Goal: Complete application form: Complete application form

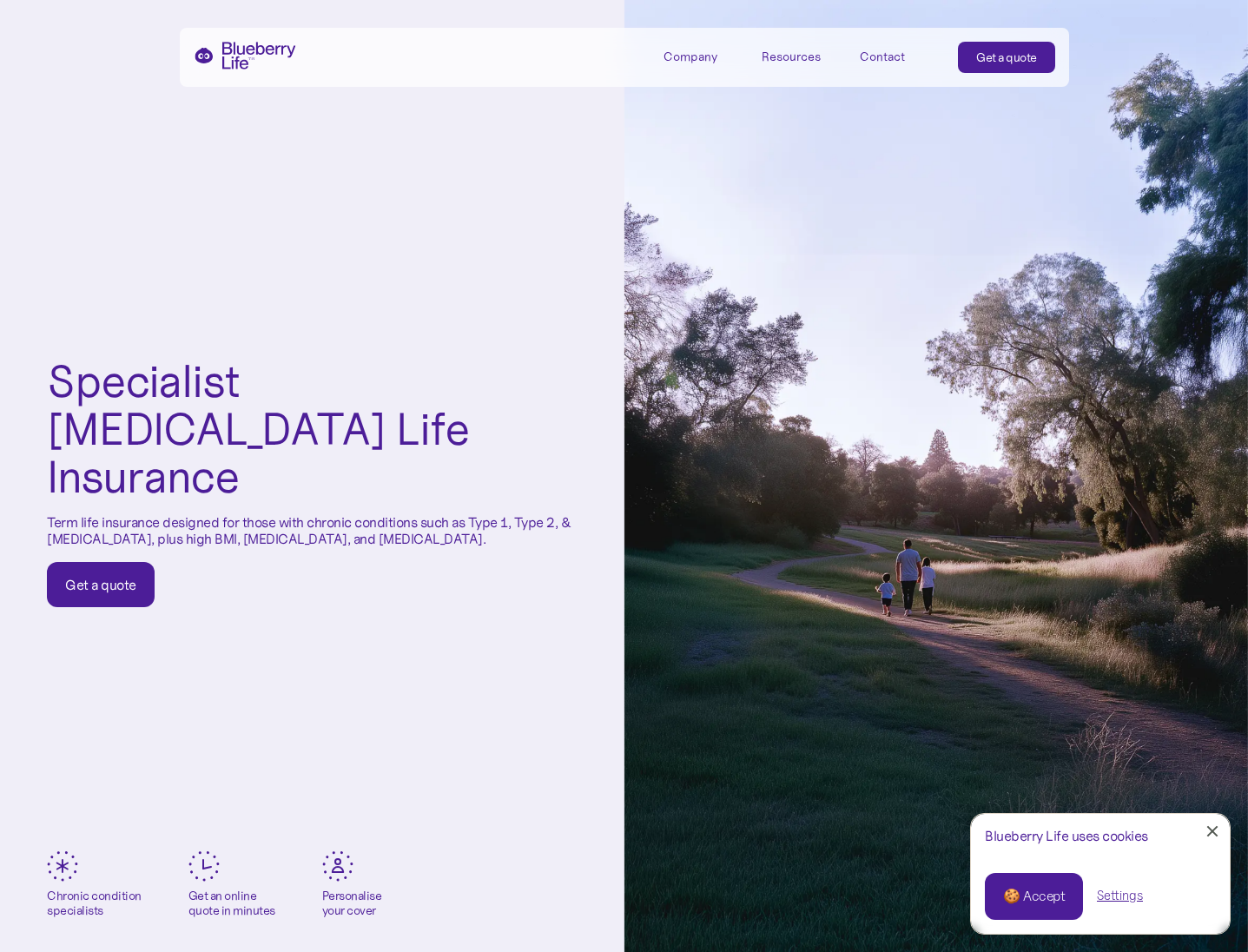
click at [119, 576] on div "Get a quote" at bounding box center [101, 585] width 71 height 17
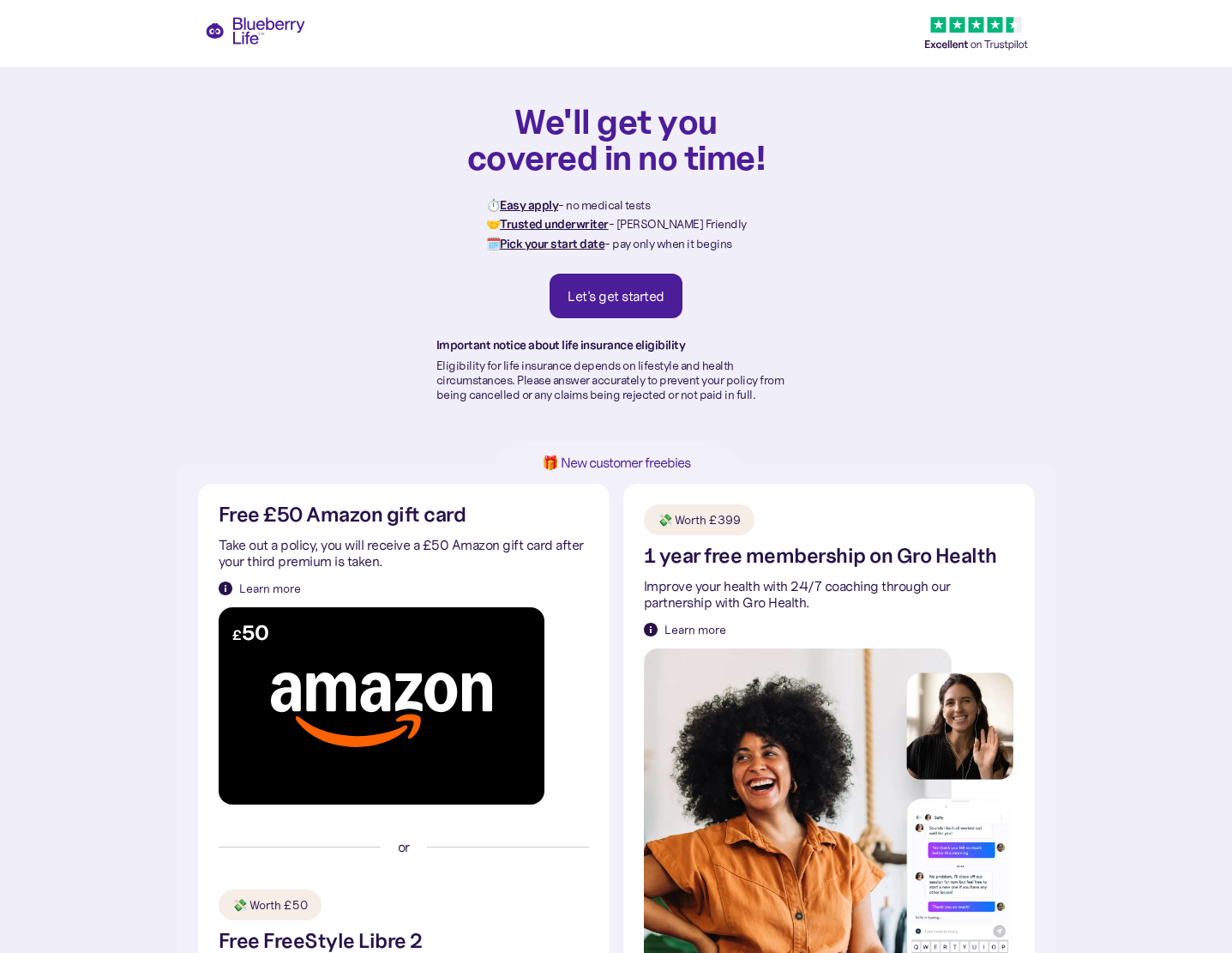
click at [593, 290] on div "Let's get started" at bounding box center [616, 296] width 97 height 17
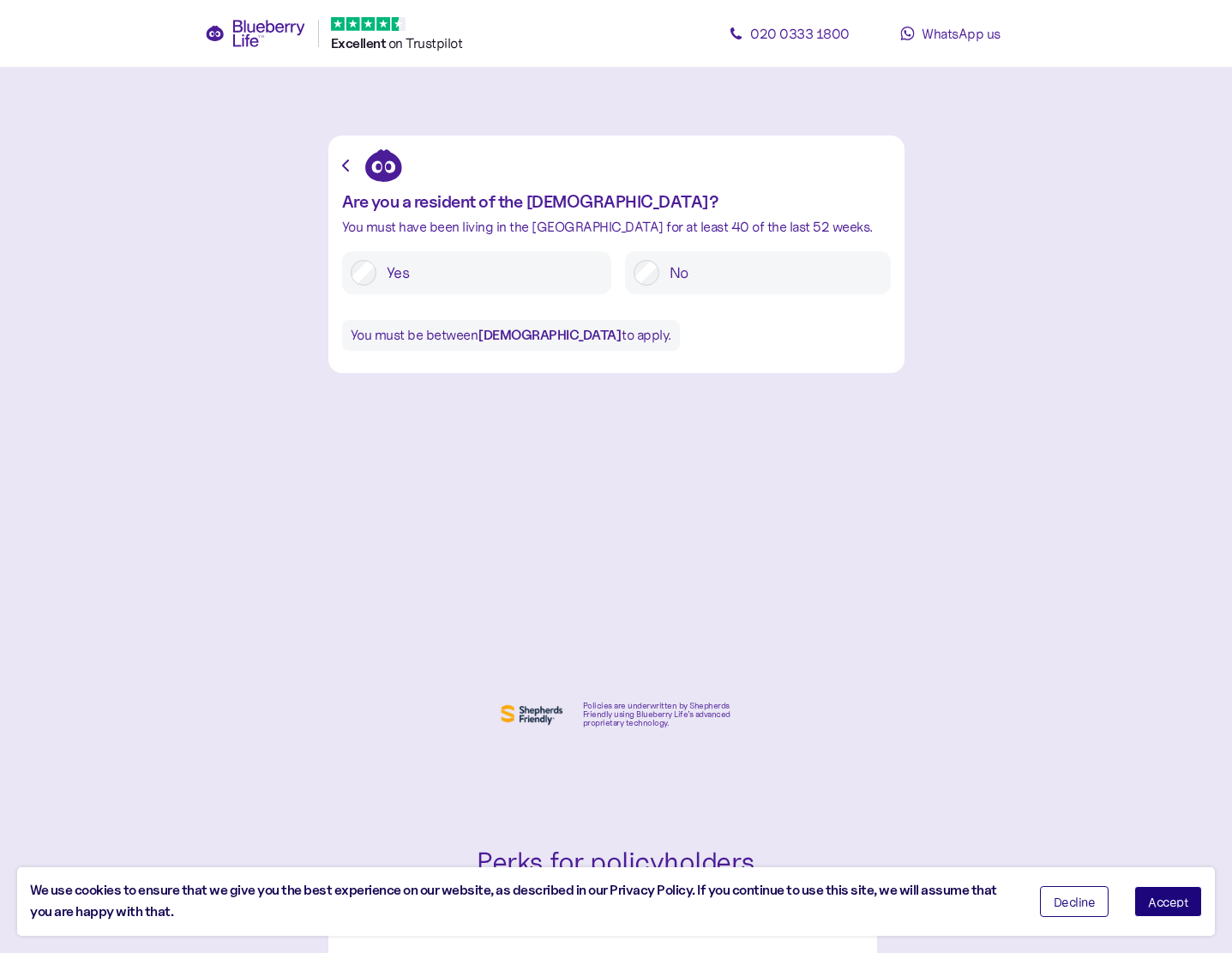
click at [446, 274] on label "Yes" at bounding box center [490, 273] width 226 height 26
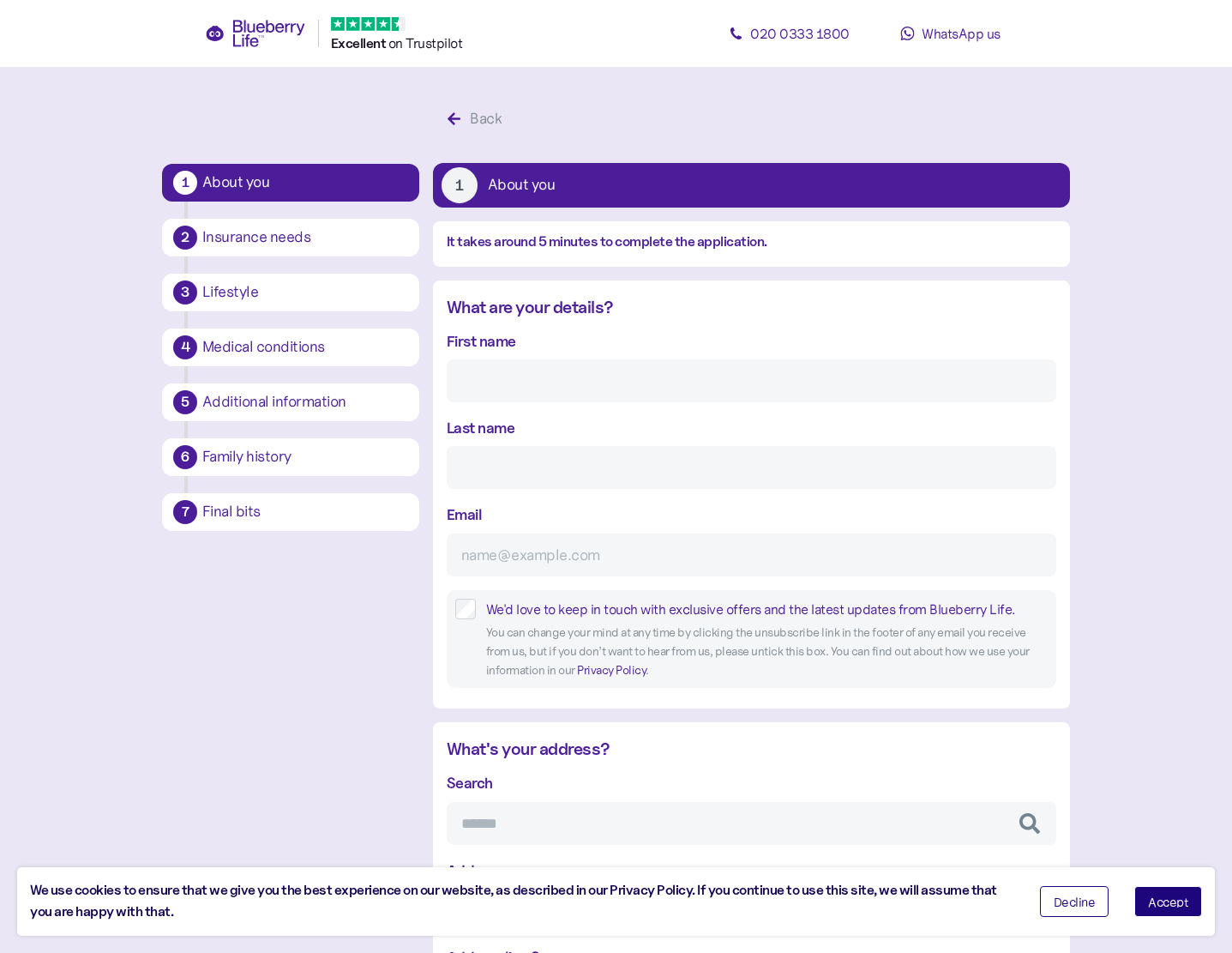
scroll to position [33, 0]
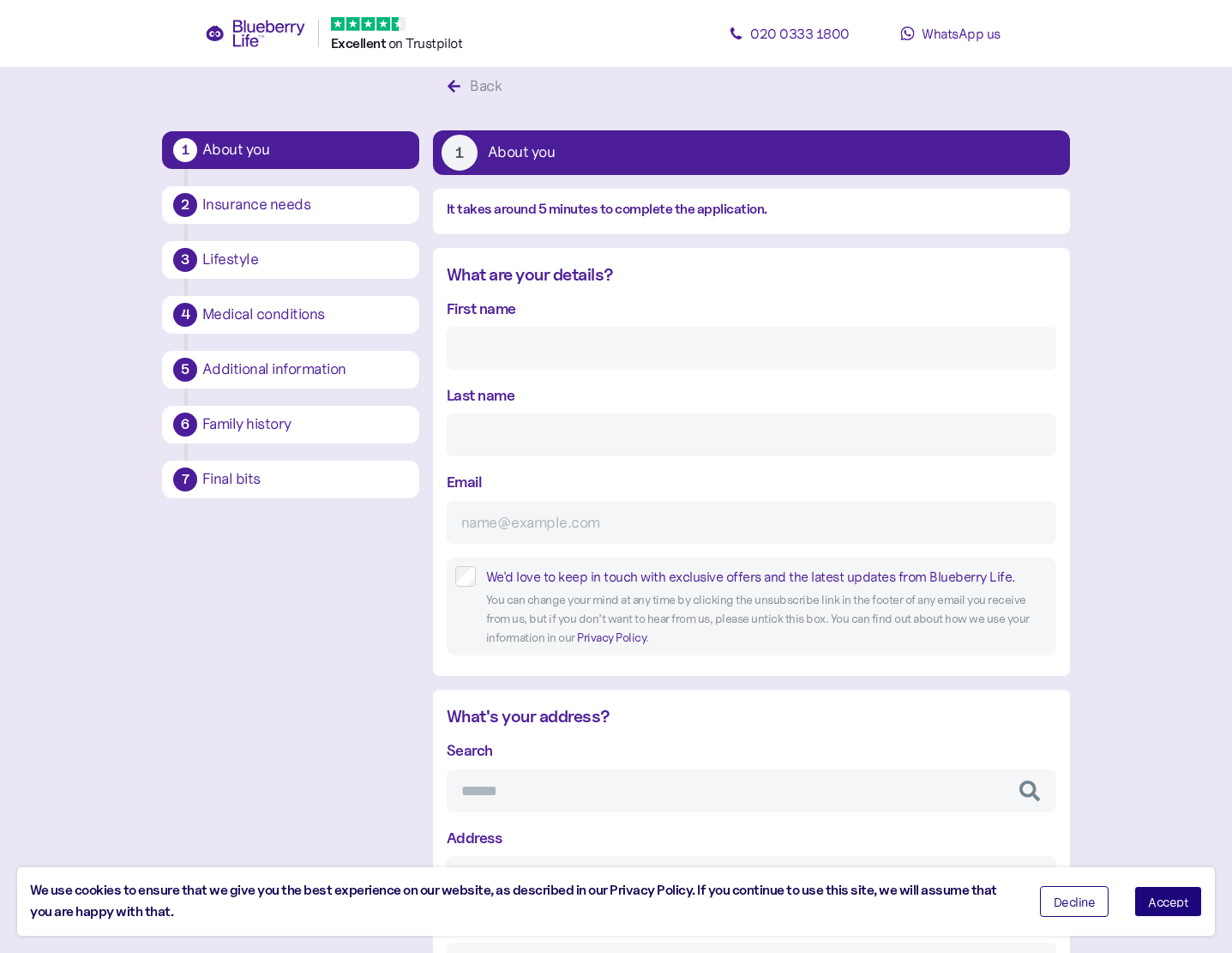
click at [547, 361] on input "First name" at bounding box center [751, 348] width 610 height 43
type input "Chris"
click at [504, 426] on input "Last name" at bounding box center [751, 435] width 610 height 43
type input "Cox"
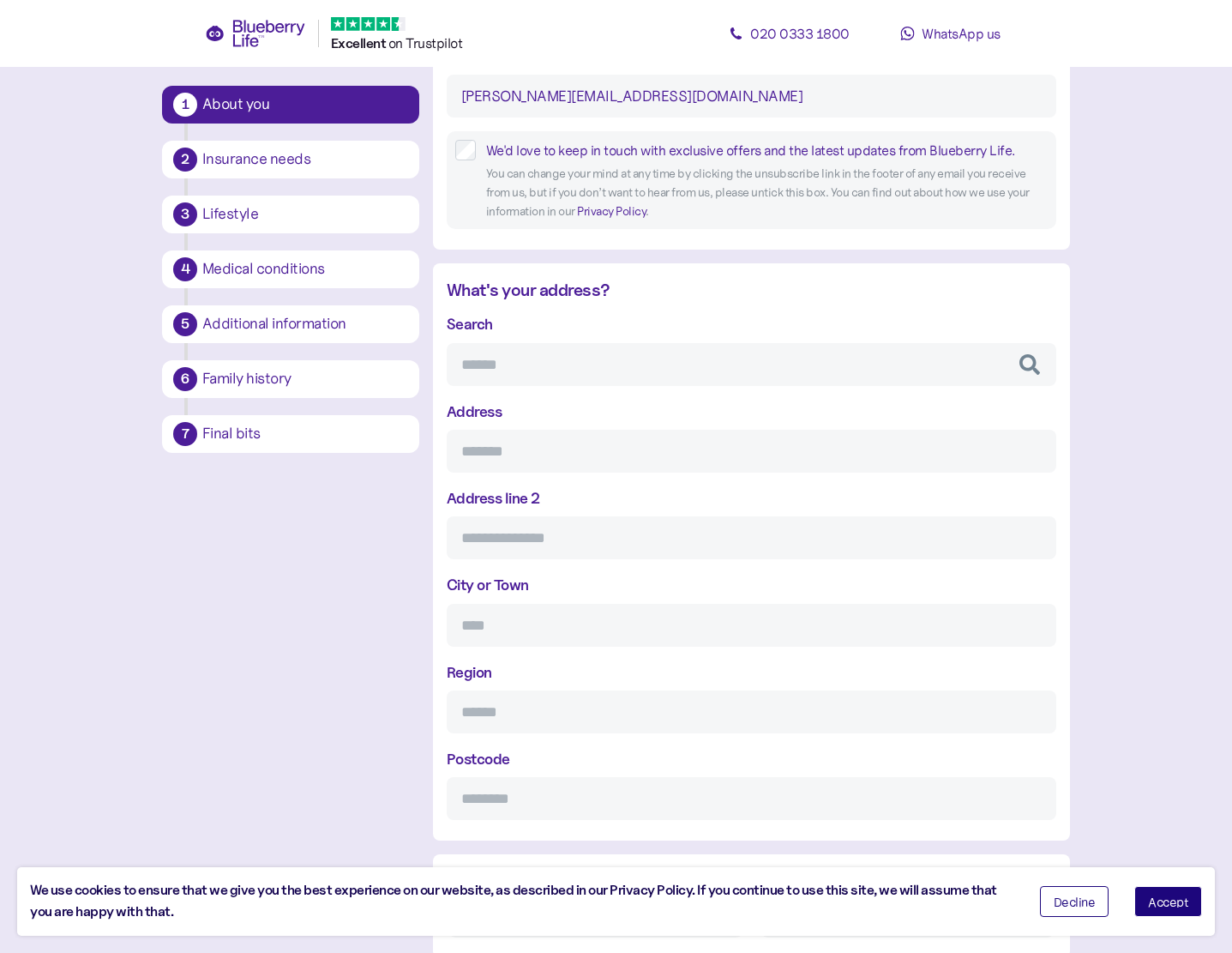
scroll to position [461, 0]
type input "chris@mythica.co.uk"
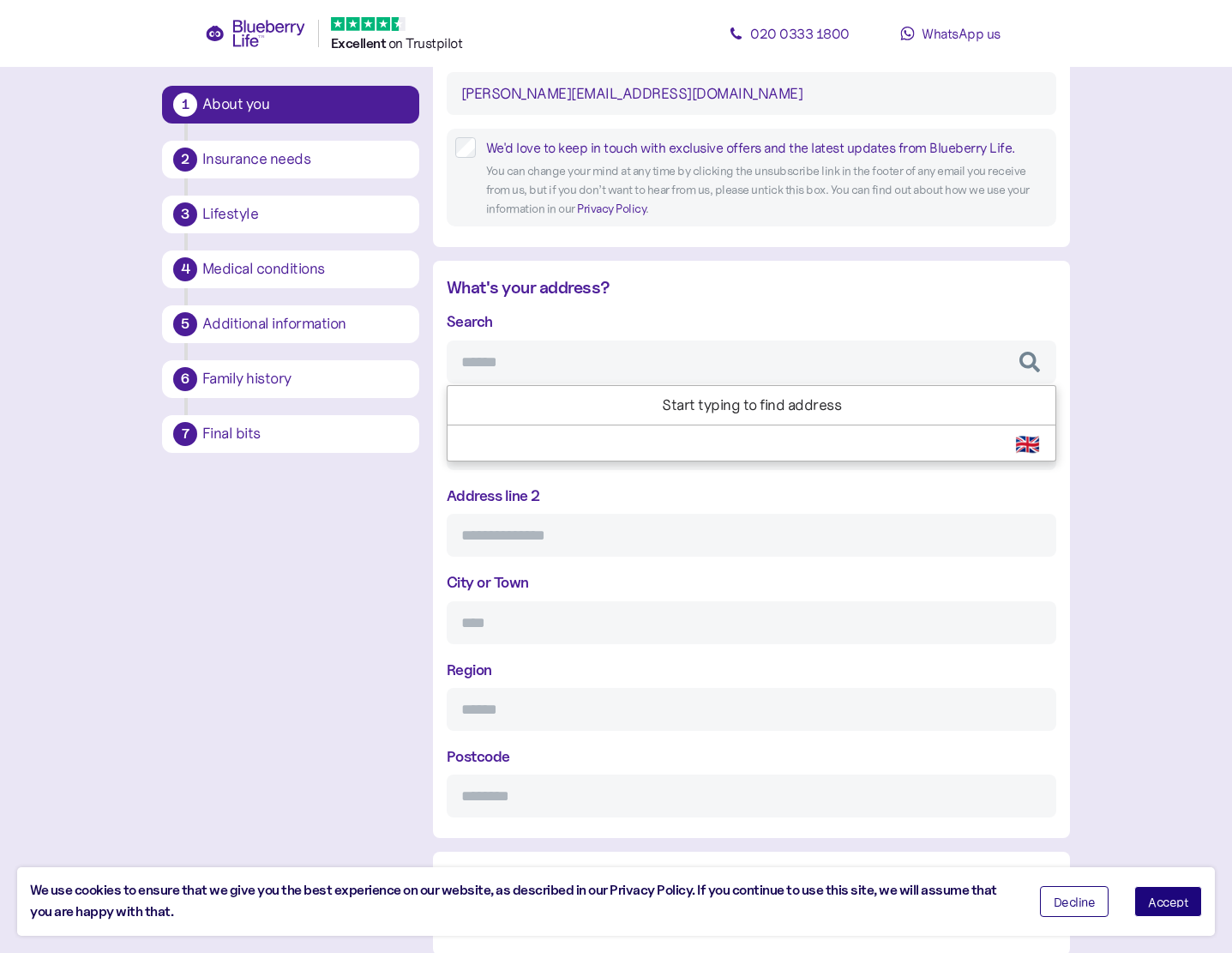
click at [523, 370] on input "Search" at bounding box center [751, 362] width 610 height 43
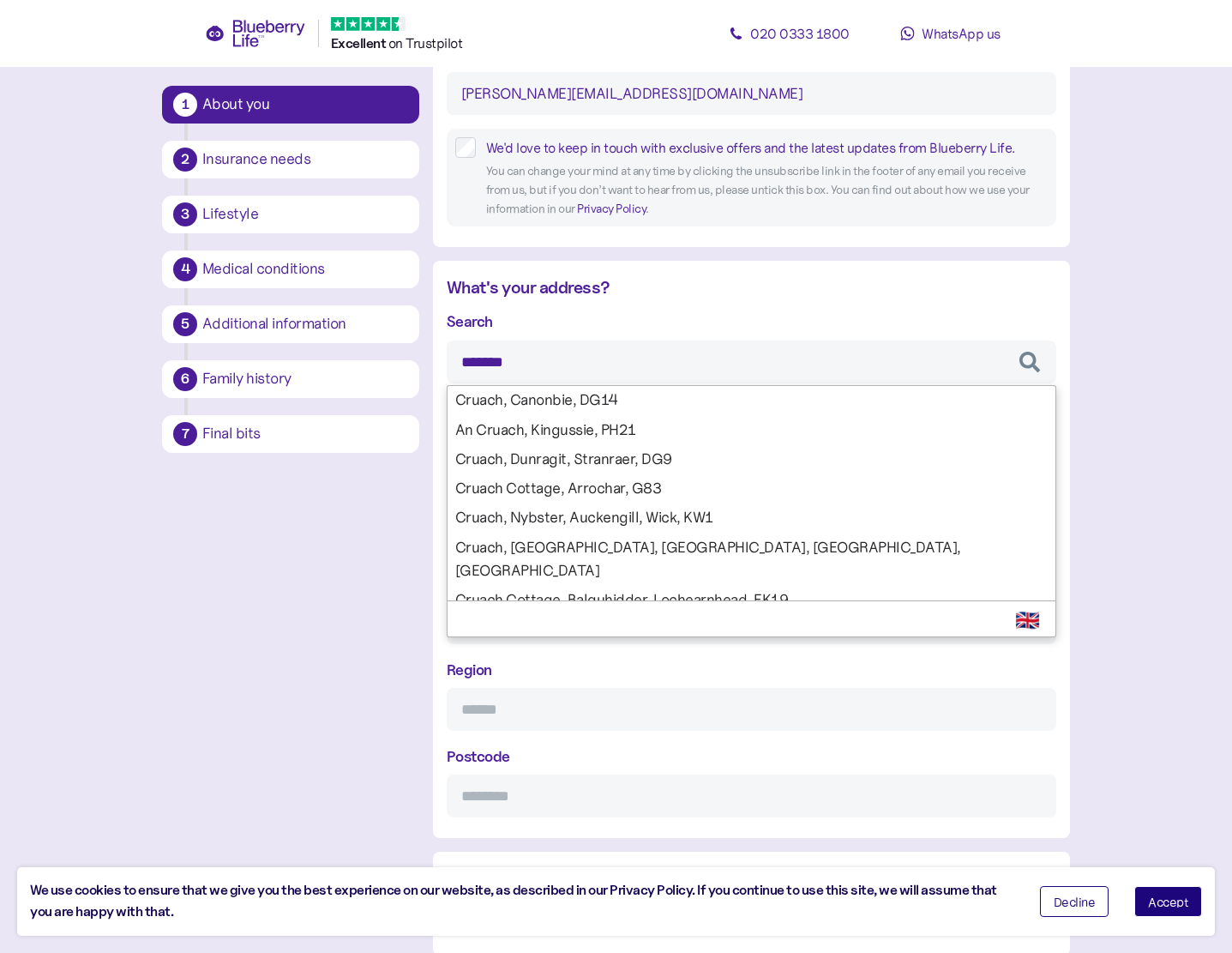
type input "********"
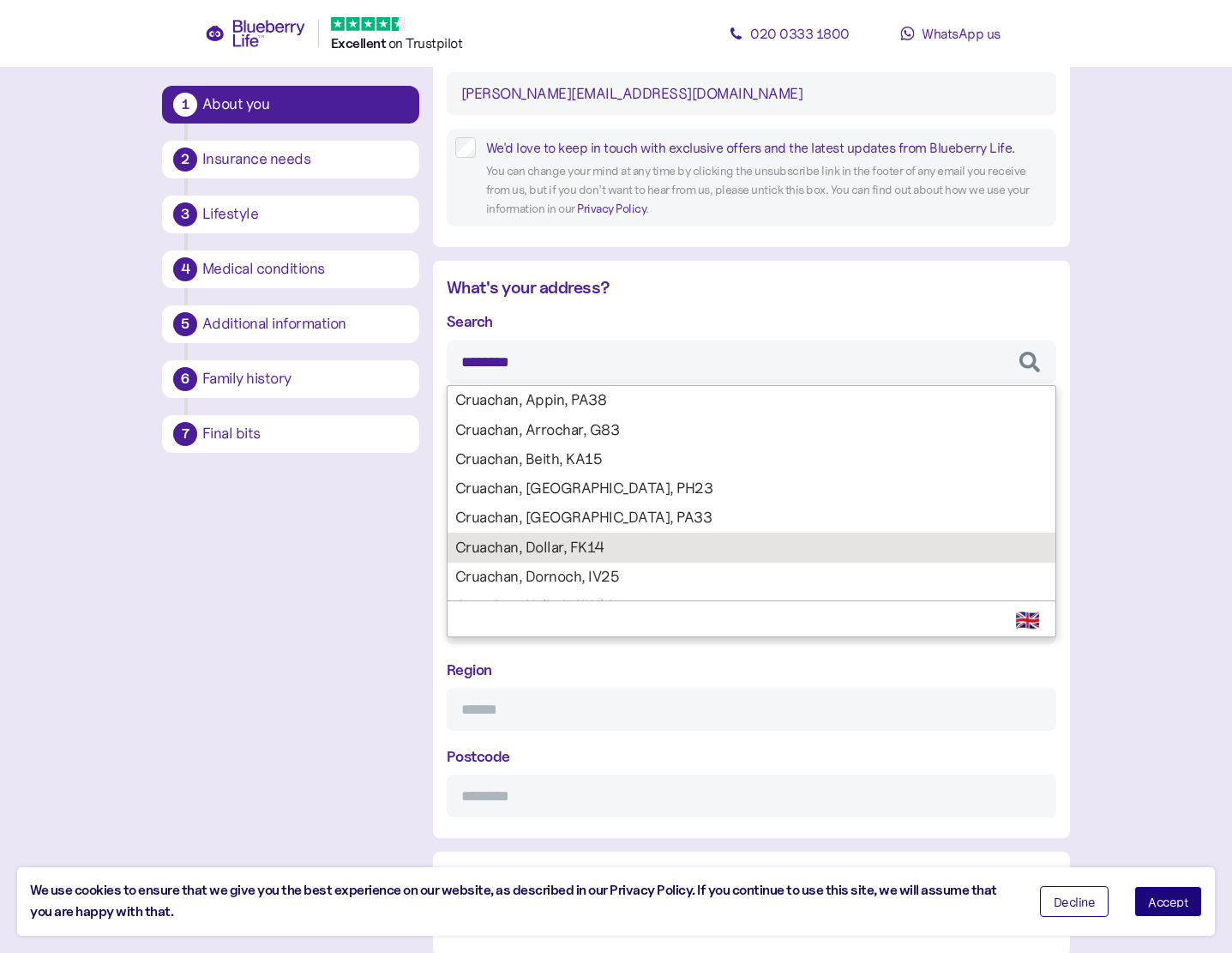
type input "********"
type input "******"
type input "**********"
type input "********"
click at [615, 551] on div "**********" at bounding box center [751, 564] width 610 height 508
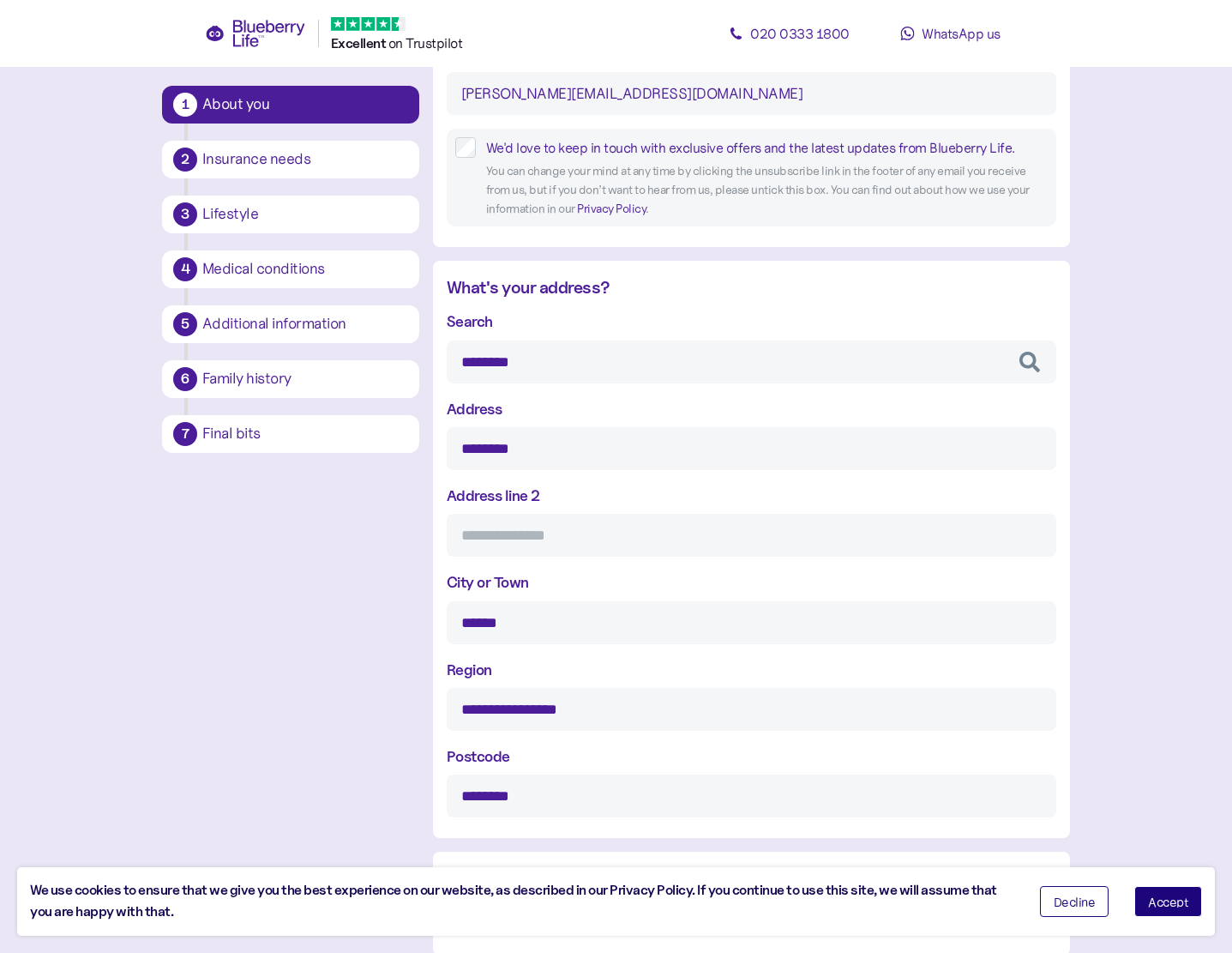
type input "********"
click at [538, 544] on input "Address line 2" at bounding box center [751, 535] width 610 height 43
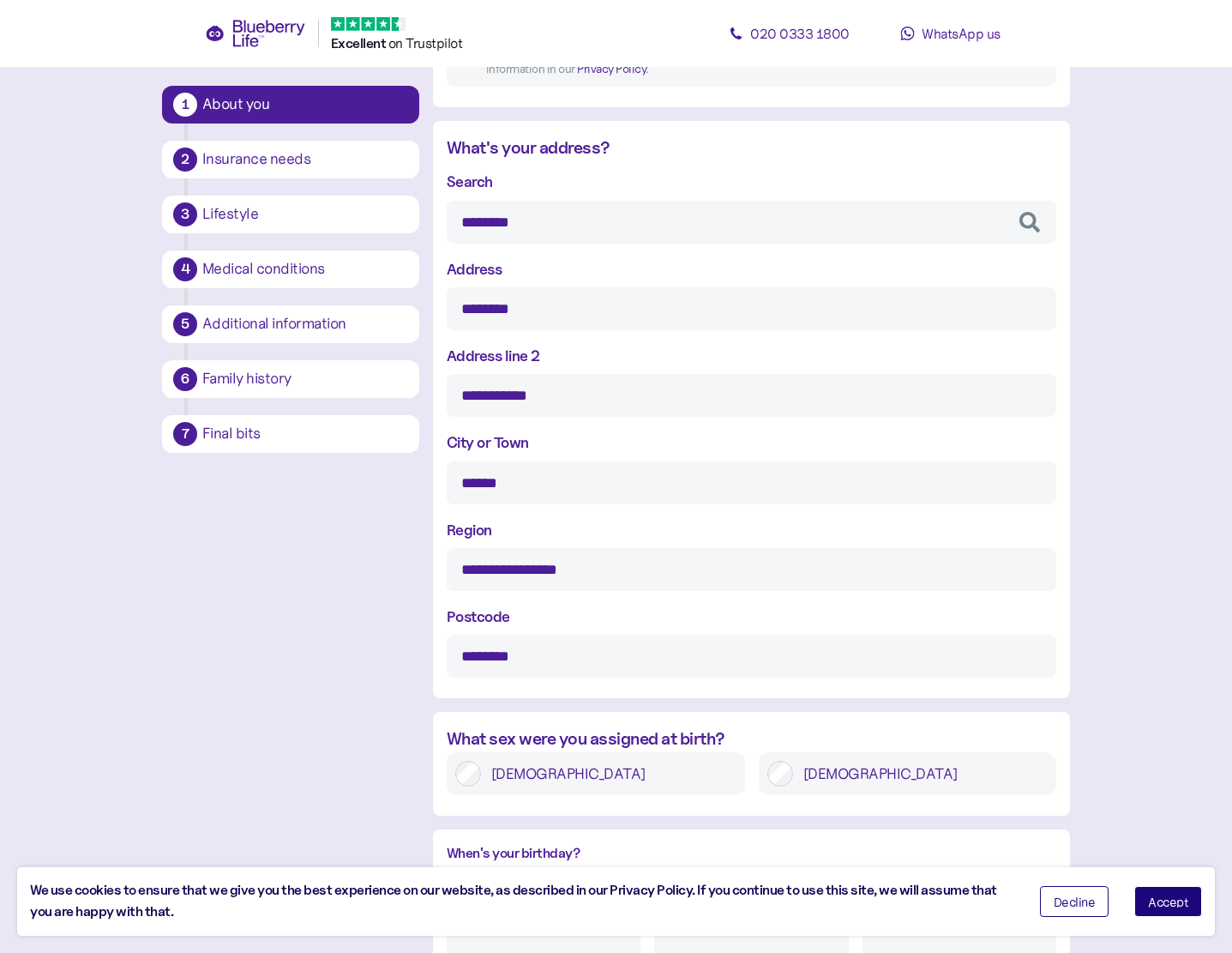
scroll to position [605, 0]
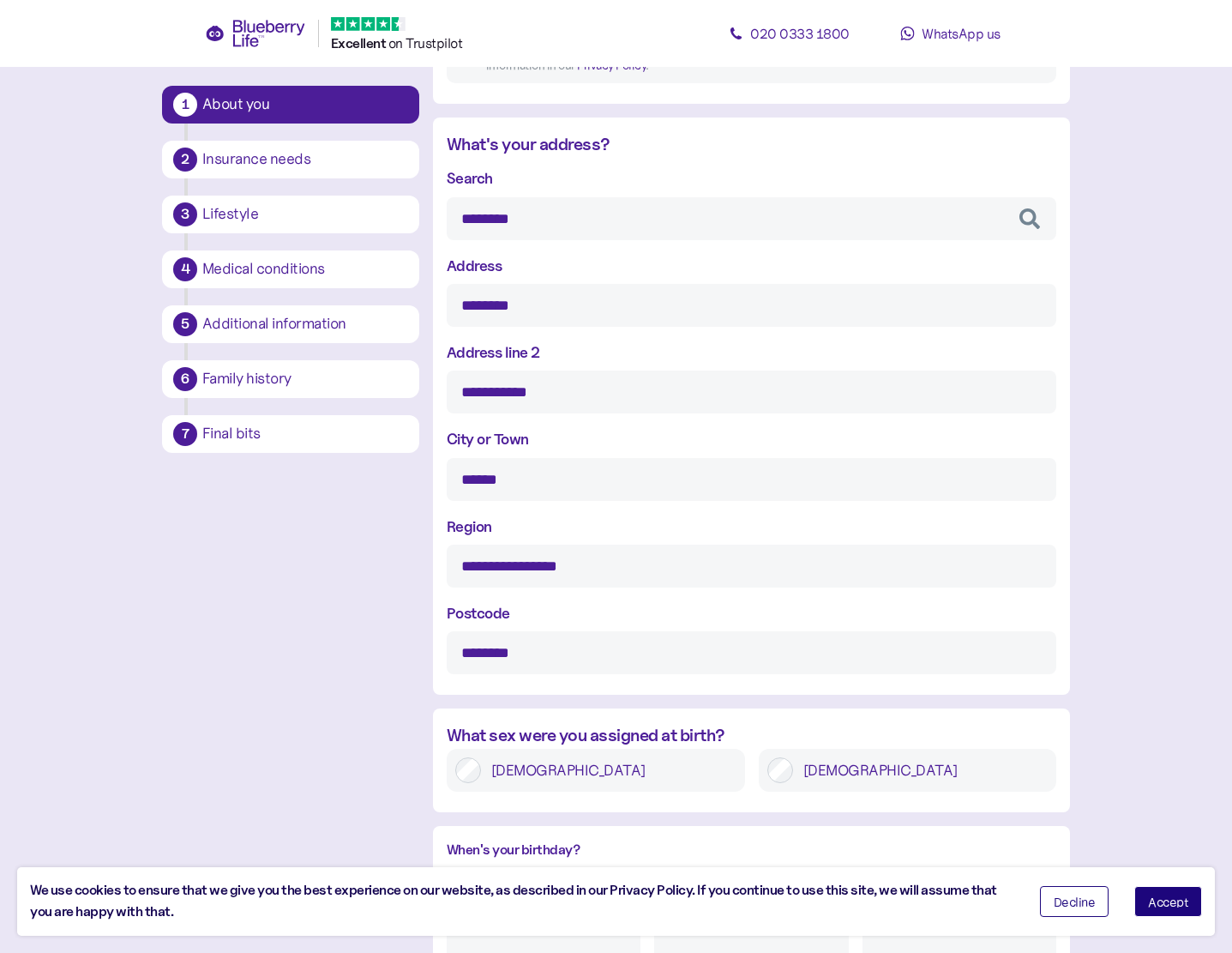
type input "**********"
drag, startPoint x: 1145, startPoint y: 898, endPoint x: 1146, endPoint y: 886, distance: 12.0
click at [1146, 898] on button "Accept" at bounding box center [1168, 902] width 68 height 31
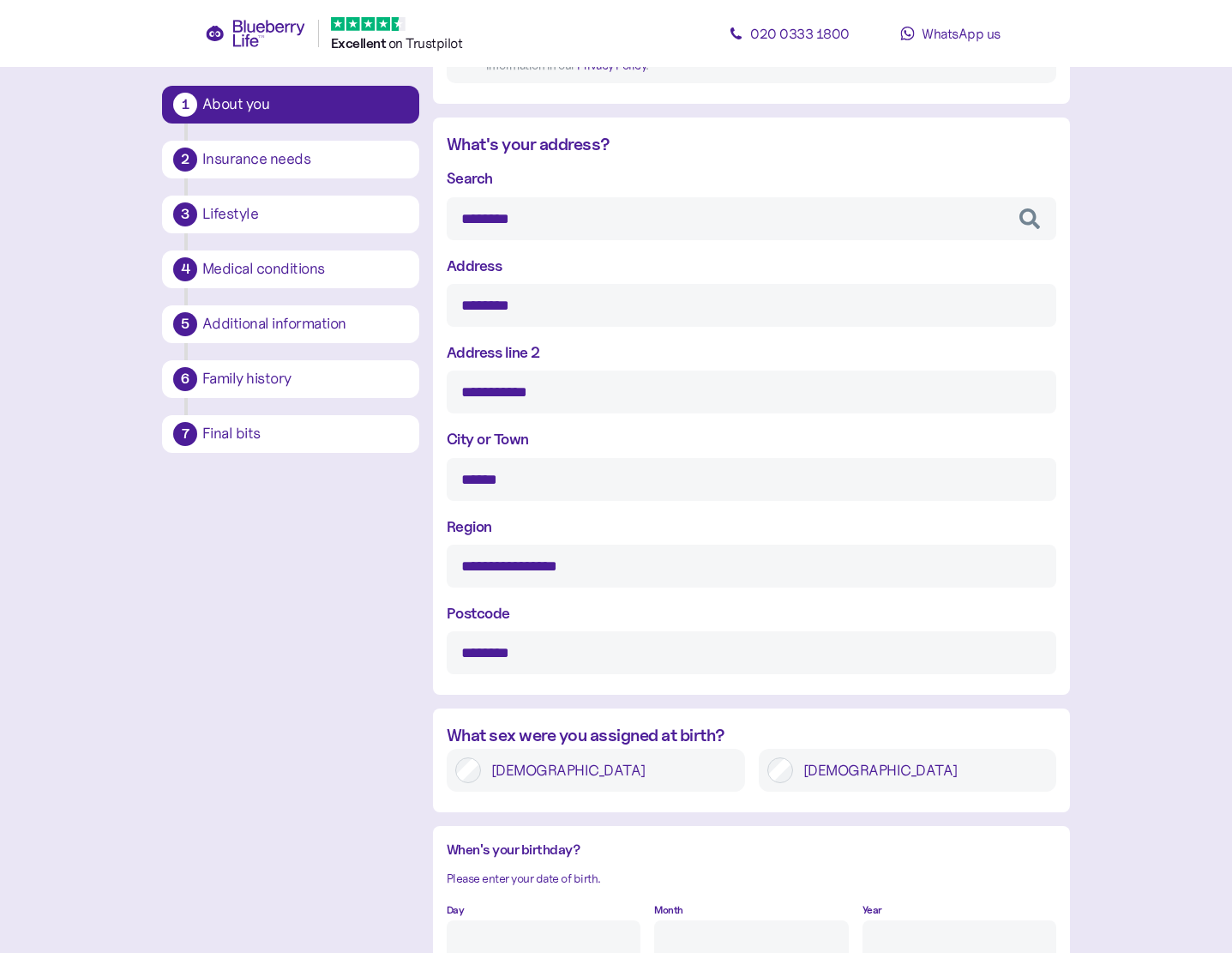
click at [814, 779] on label "Male" at bounding box center [921, 770] width 255 height 26
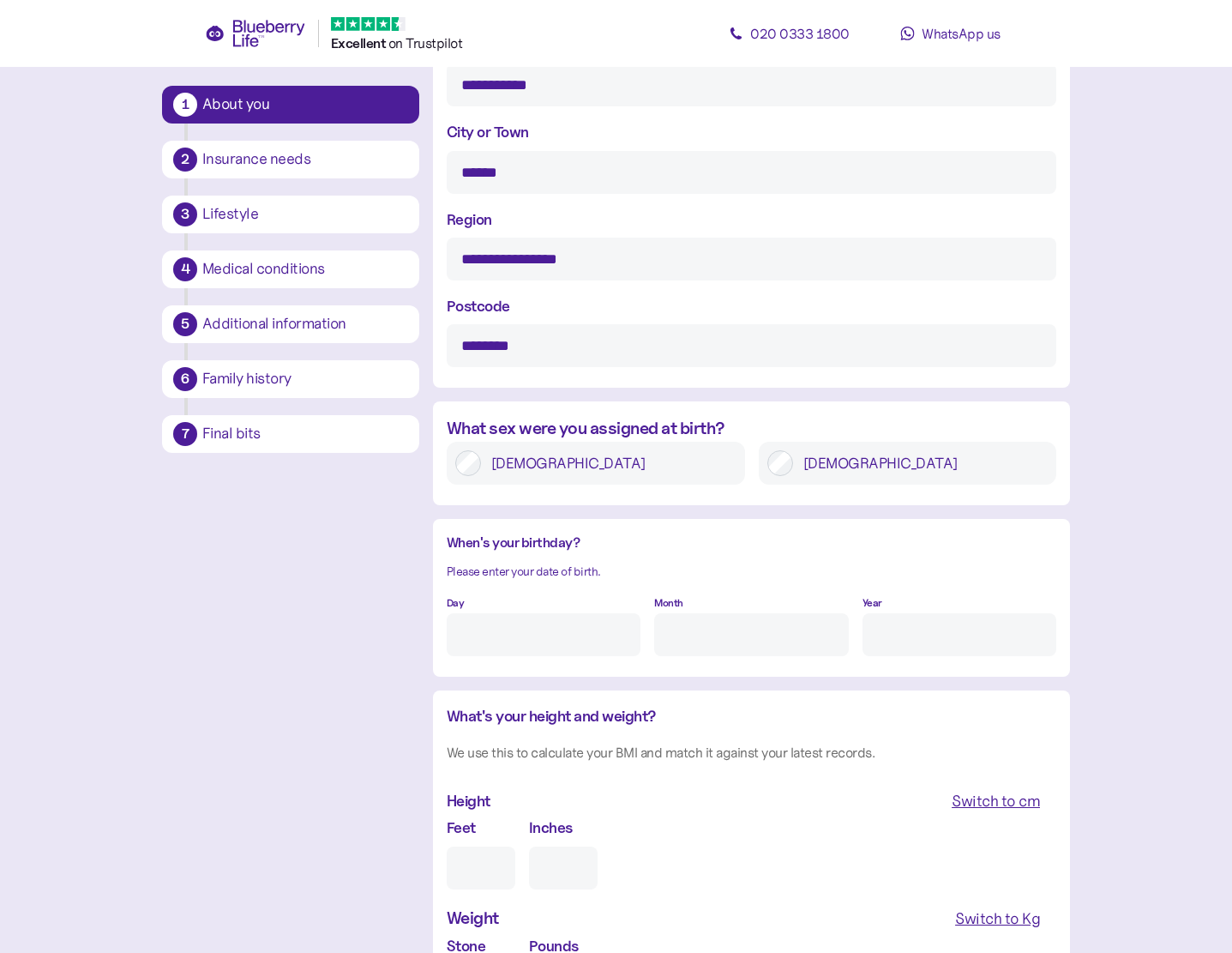
scroll to position [1034, 0]
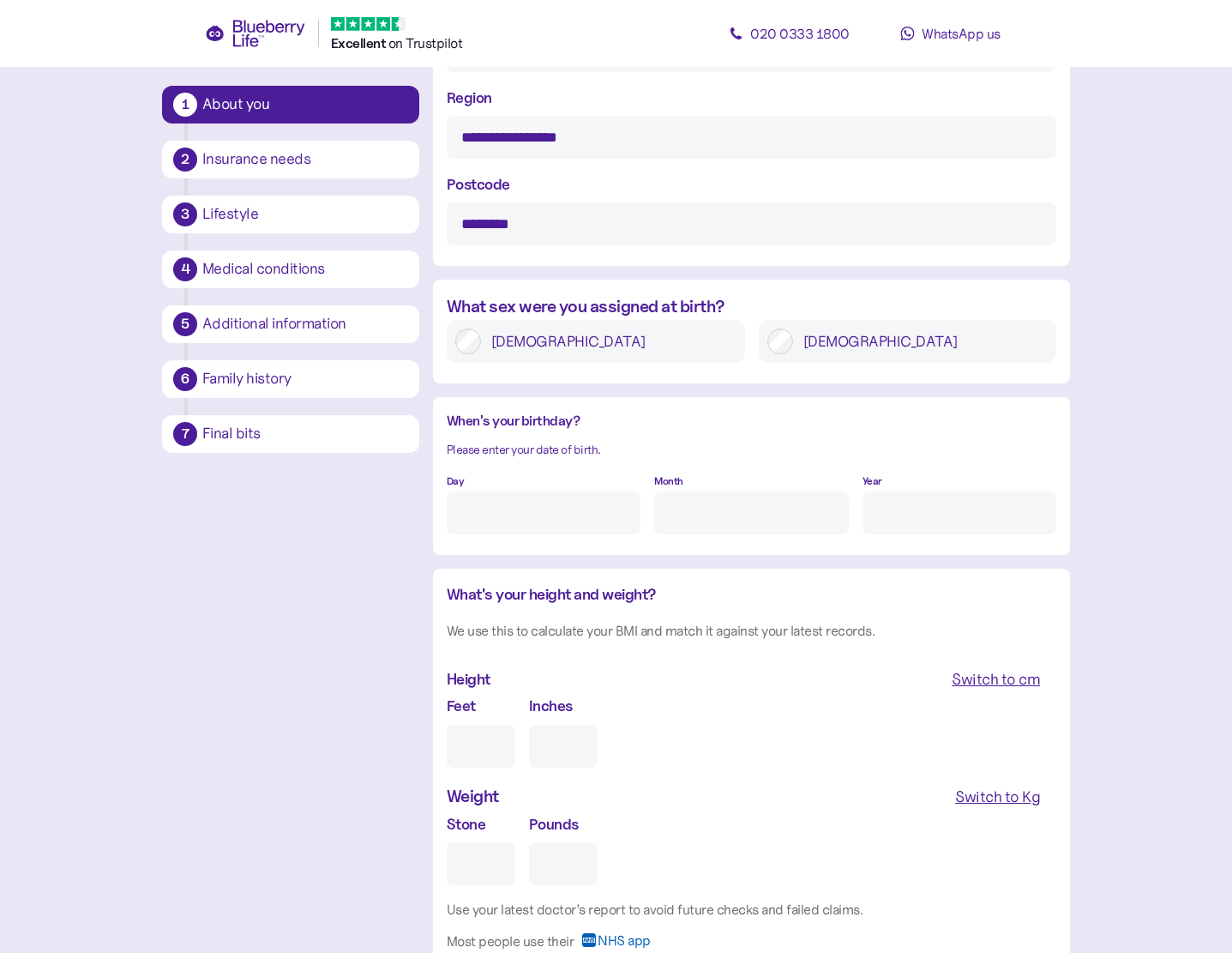
click at [520, 520] on input "Day" at bounding box center [544, 513] width 194 height 43
type input "12"
click at [754, 512] on input "Month" at bounding box center [751, 513] width 194 height 43
type input "J"
type input "7"
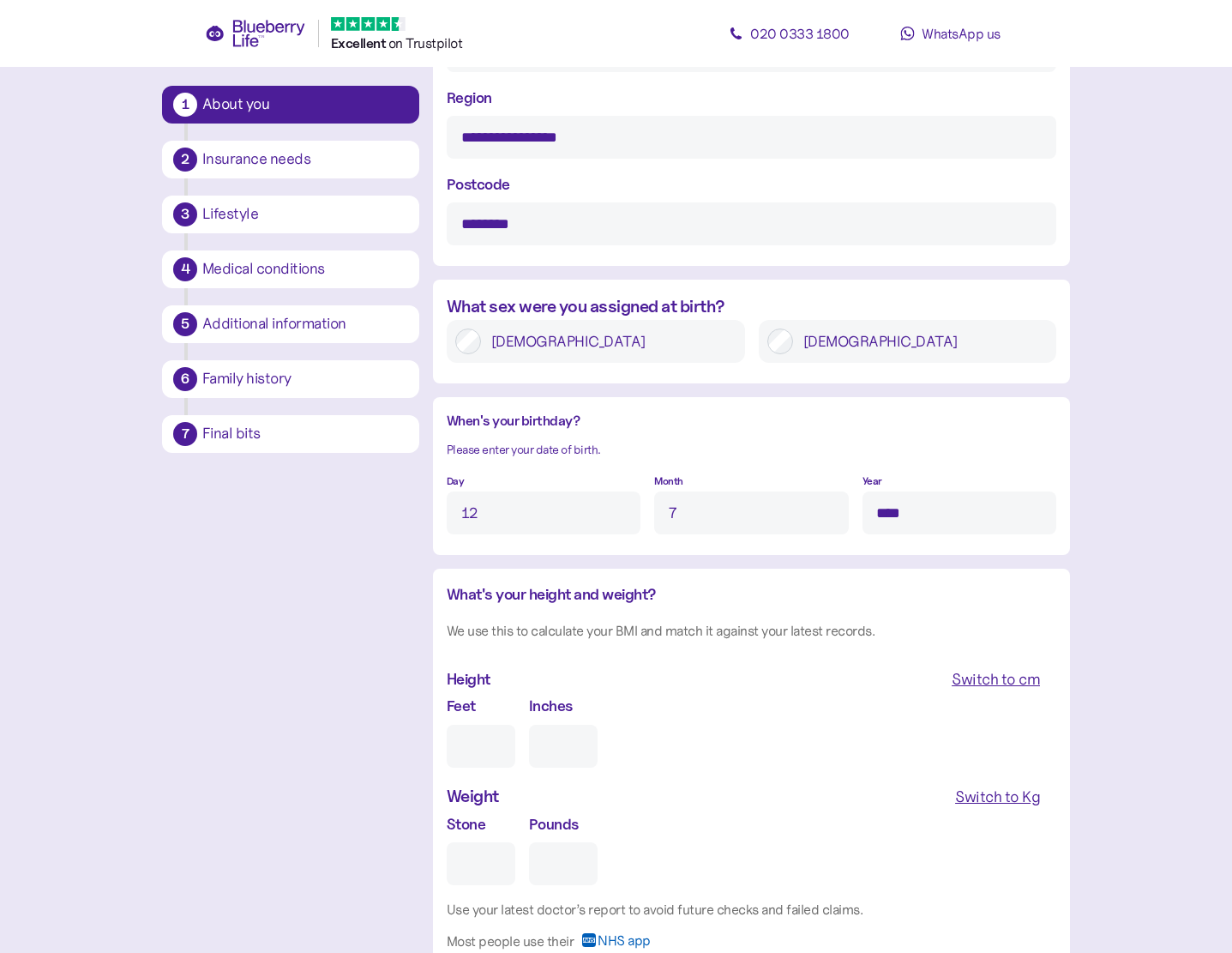
type input "****"
click at [498, 744] on input "Feet" at bounding box center [481, 746] width 69 height 43
type input "6"
type input "0"
type input "6"
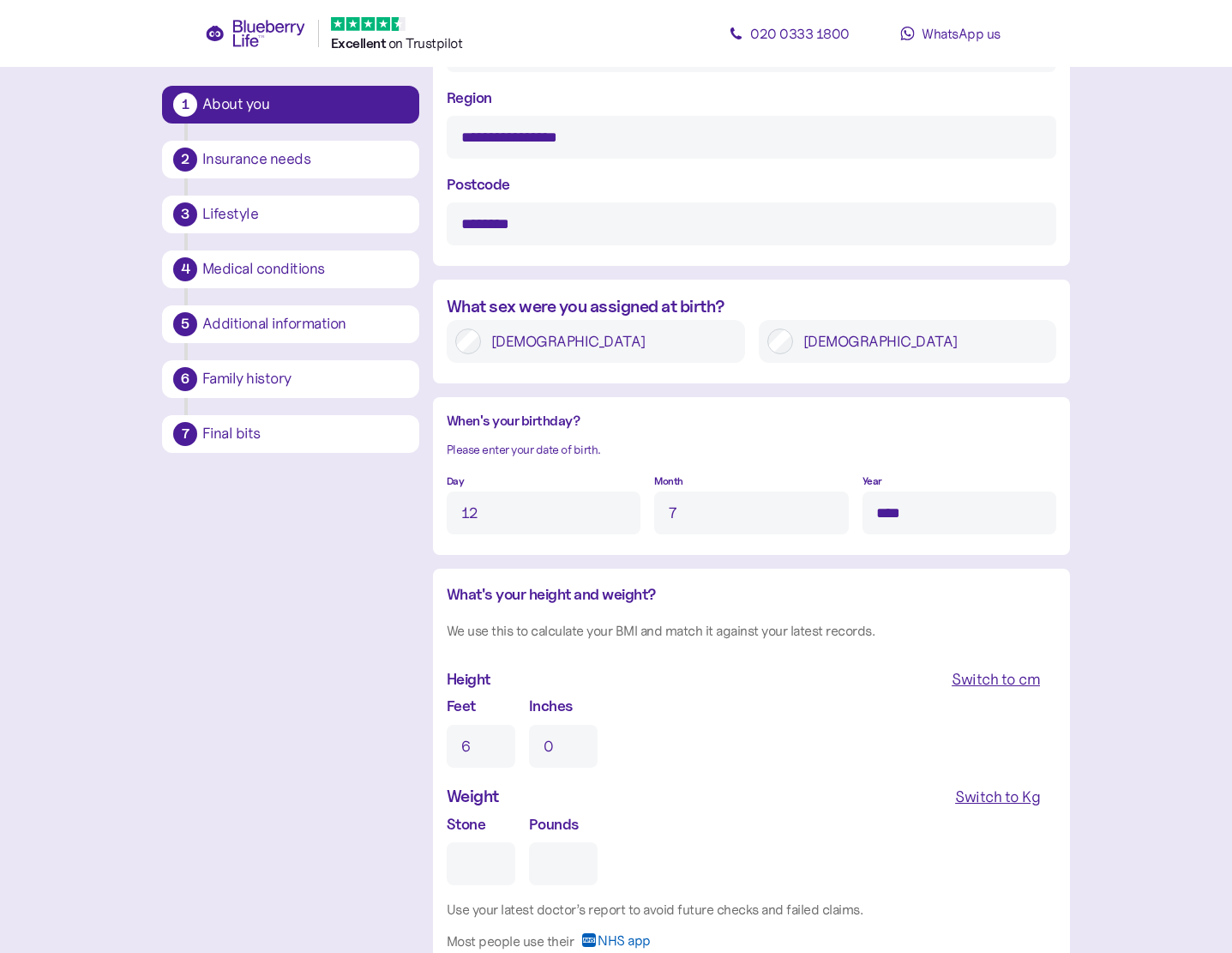
click at [495, 882] on input "Stone" at bounding box center [481, 864] width 69 height 43
type input "1"
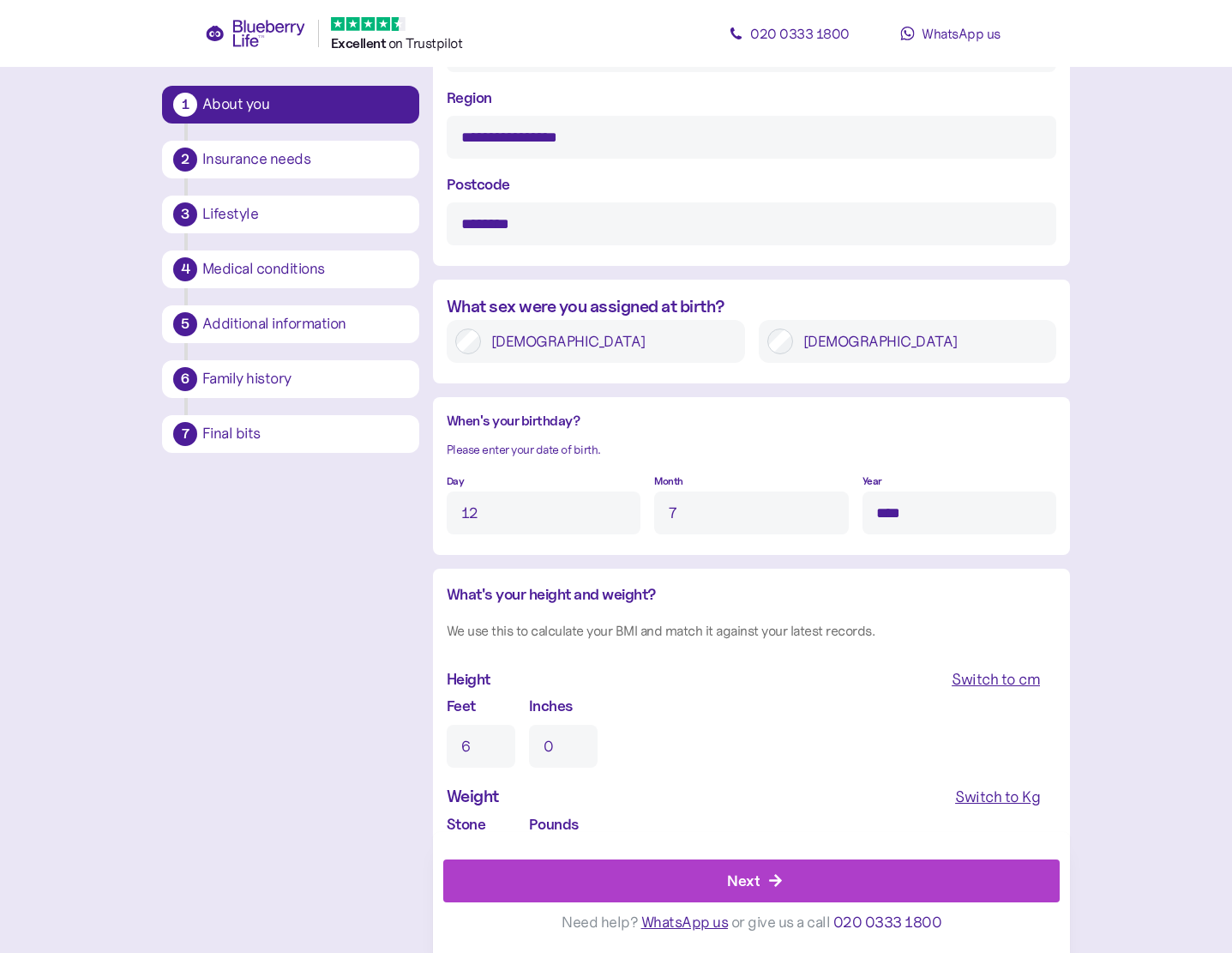
type input "0"
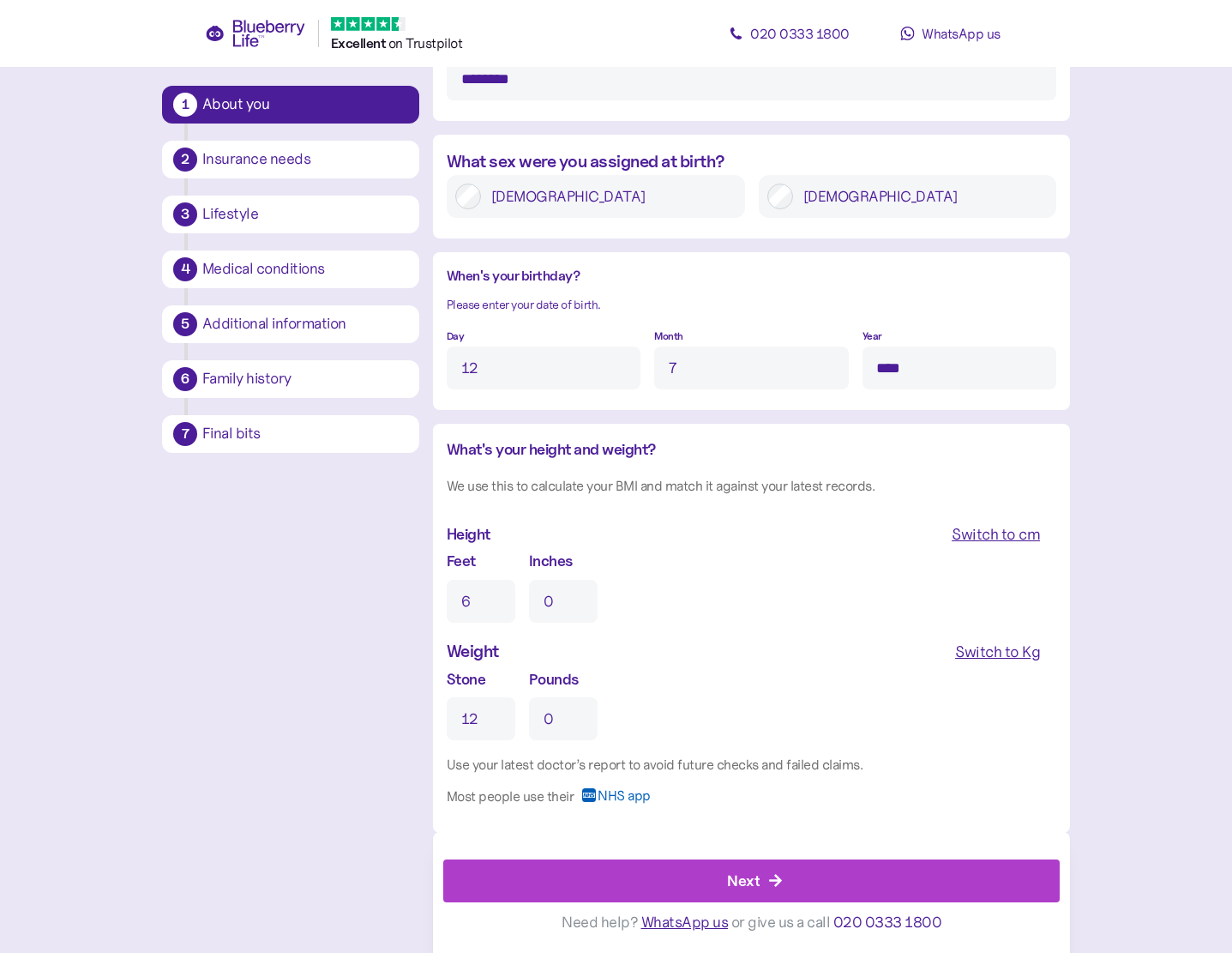
scroll to position [1179, 0]
type input "12"
click at [751, 887] on div "Next" at bounding box center [743, 880] width 33 height 23
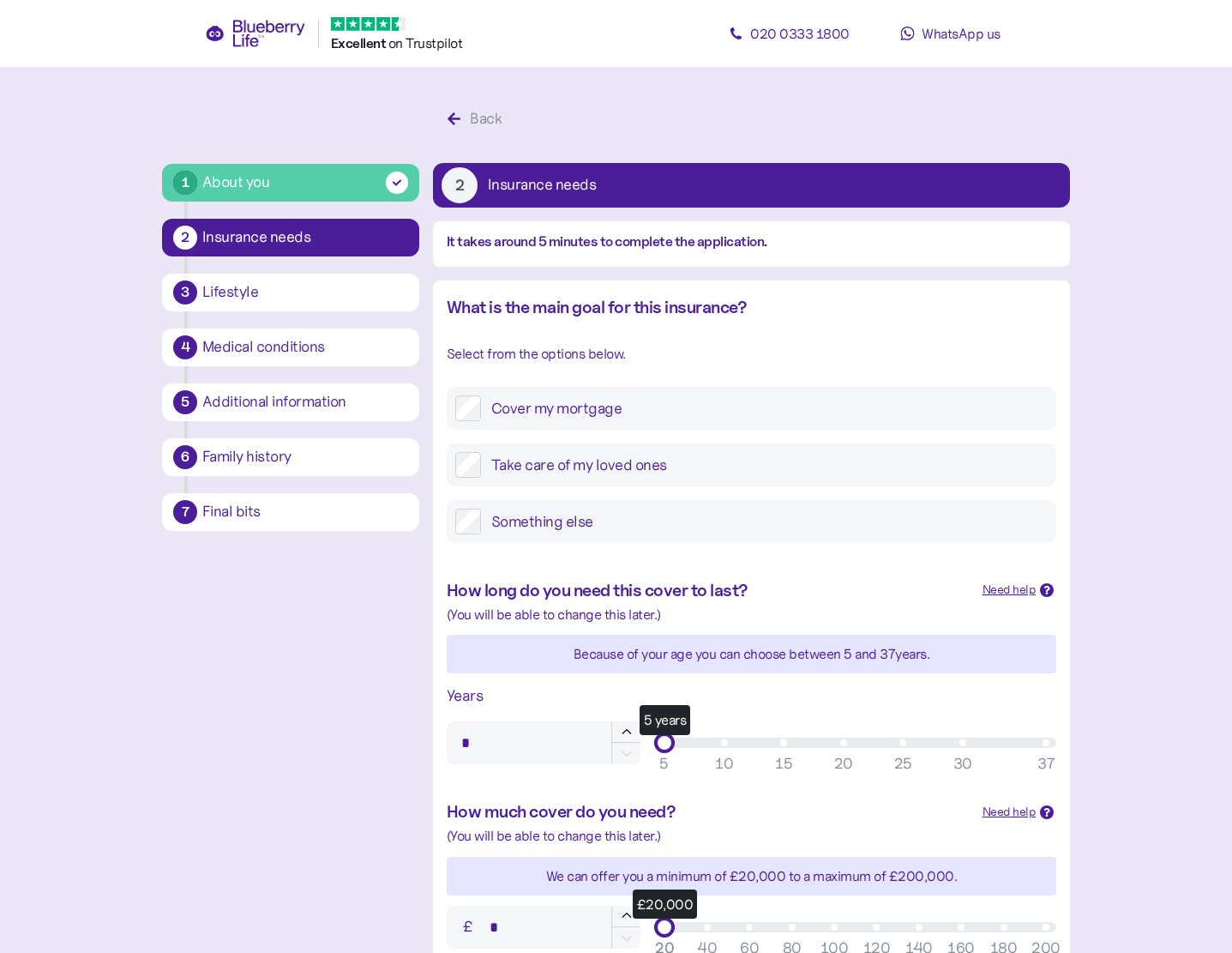
click at [555, 461] on label "Take care of my loved ones" at bounding box center [764, 465] width 567 height 26
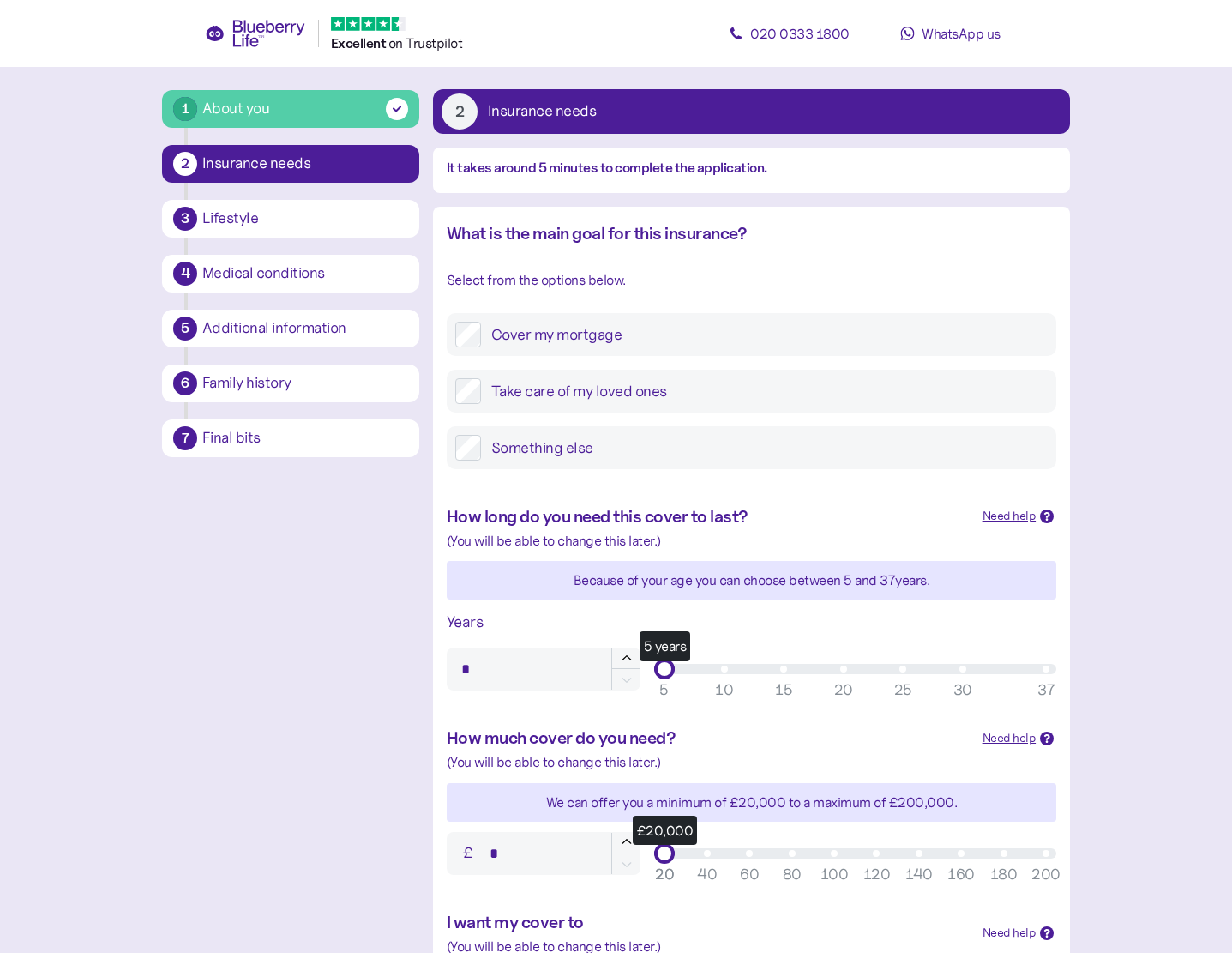
scroll to position [143, 0]
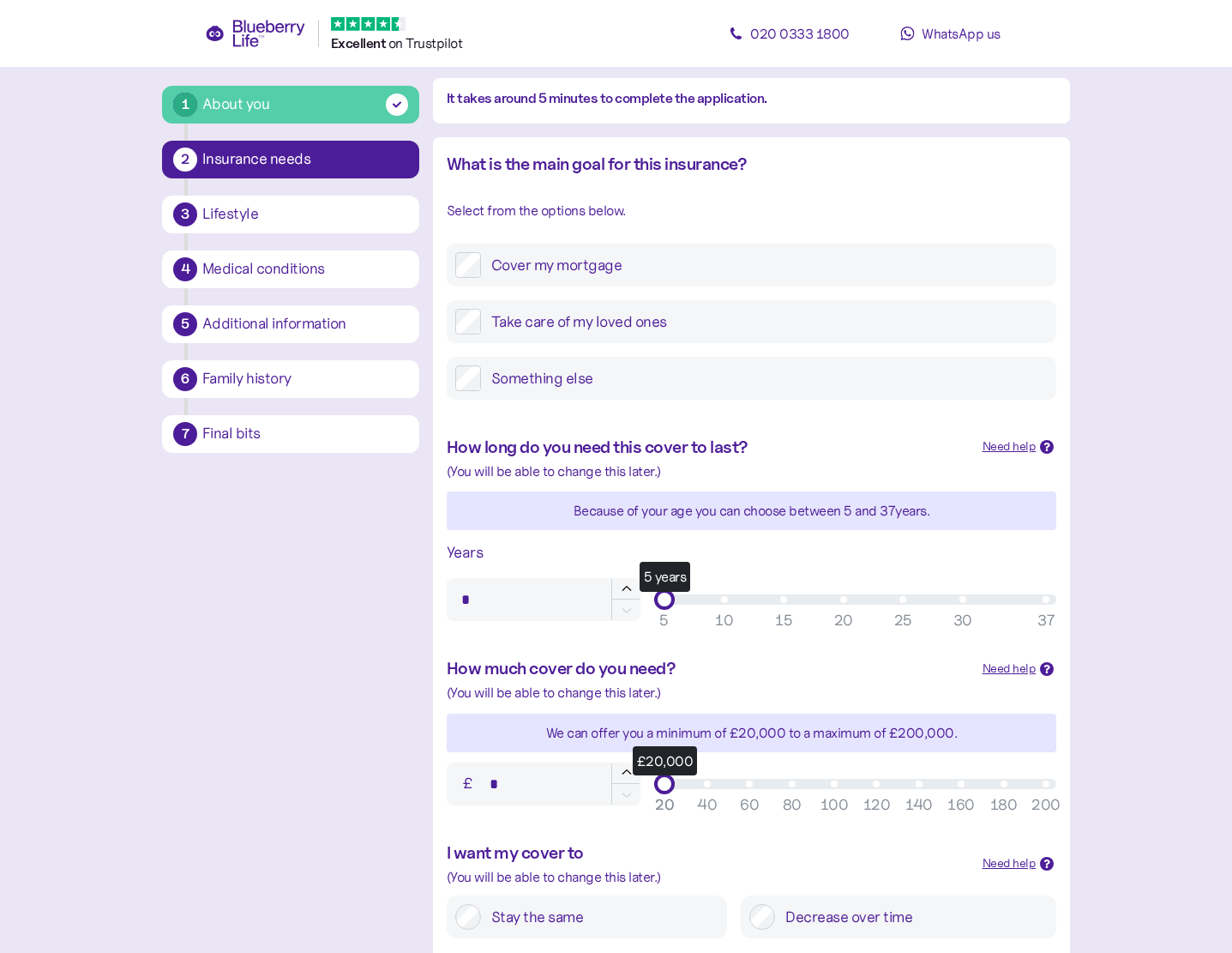
click at [1013, 448] on div "Need help" at bounding box center [1009, 447] width 54 height 19
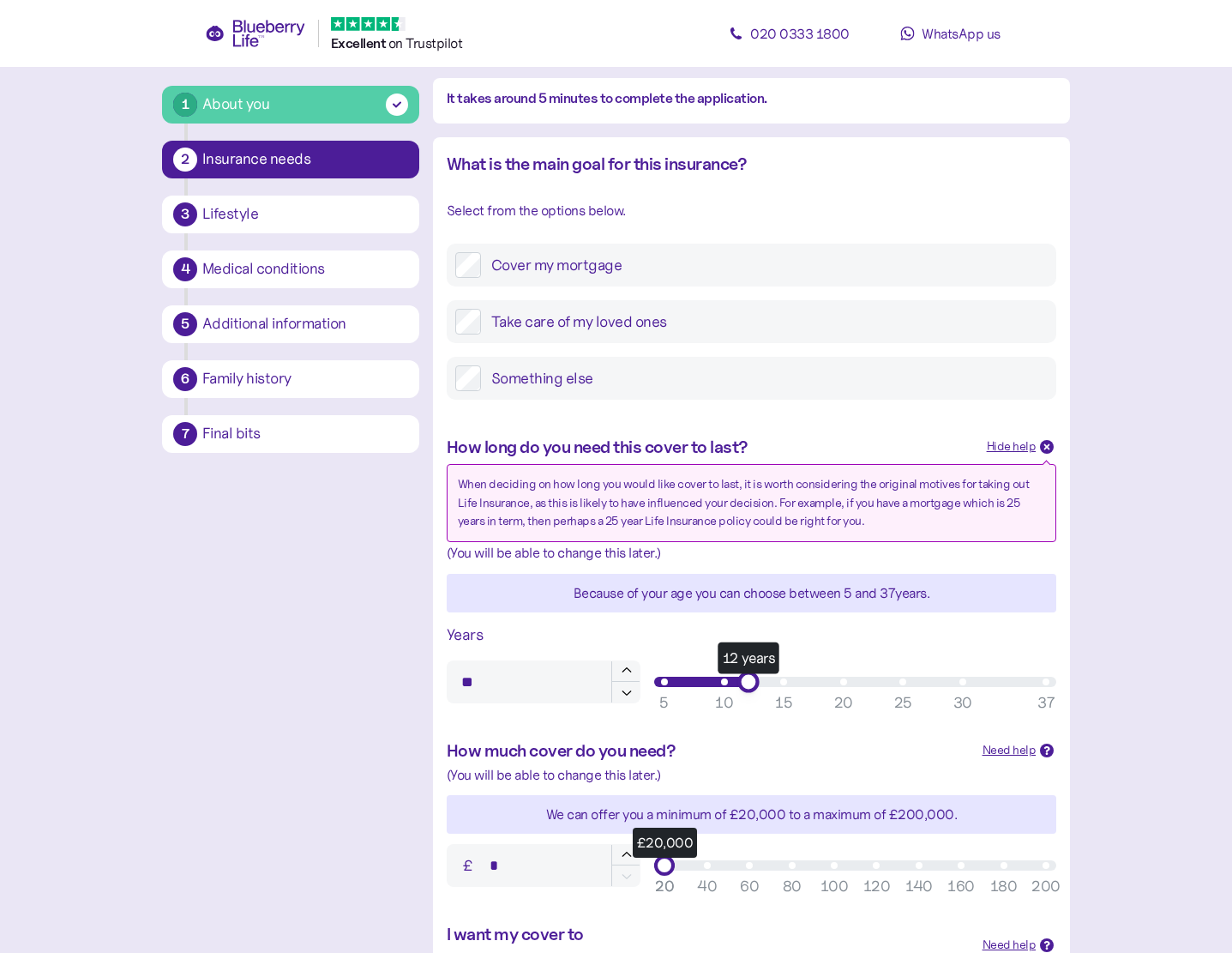
drag, startPoint x: 665, startPoint y: 690, endPoint x: 744, endPoint y: 688, distance: 79.0
click at [744, 688] on div "12 years" at bounding box center [748, 681] width 21 height 21
type input "**"
click at [766, 685] on div "14 years" at bounding box center [772, 681] width 21 height 21
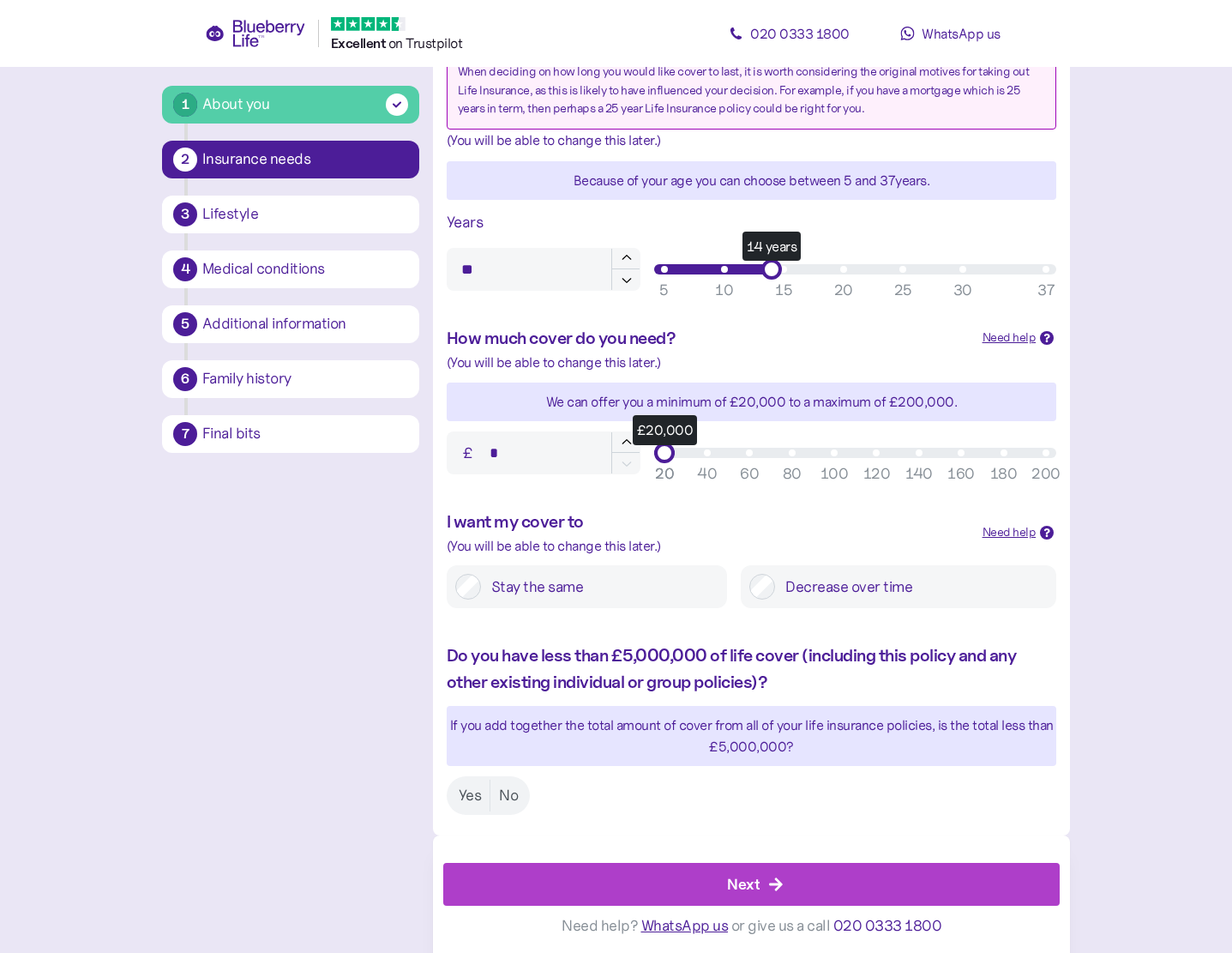
scroll to position [559, 0]
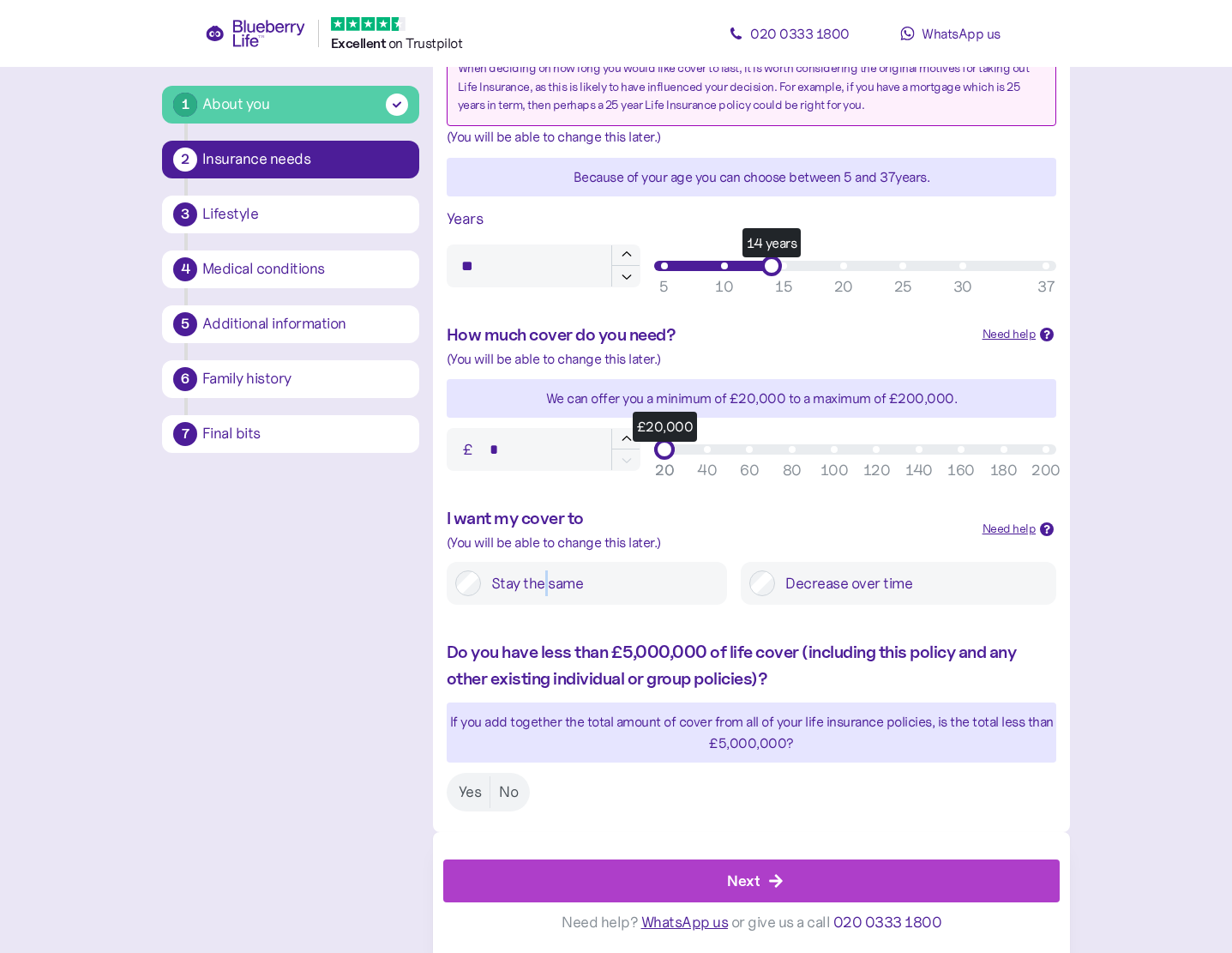
click at [544, 575] on label "Stay the same" at bounding box center [599, 583] width 237 height 26
click at [481, 583] on label "Stay the same" at bounding box center [599, 583] width 237 height 26
click at [484, 794] on label "Yes" at bounding box center [470, 792] width 40 height 32
drag, startPoint x: 774, startPoint y: 877, endPoint x: 784, endPoint y: 874, distance: 10.4
click at [774, 878] on icon "button" at bounding box center [776, 881] width 15 height 15
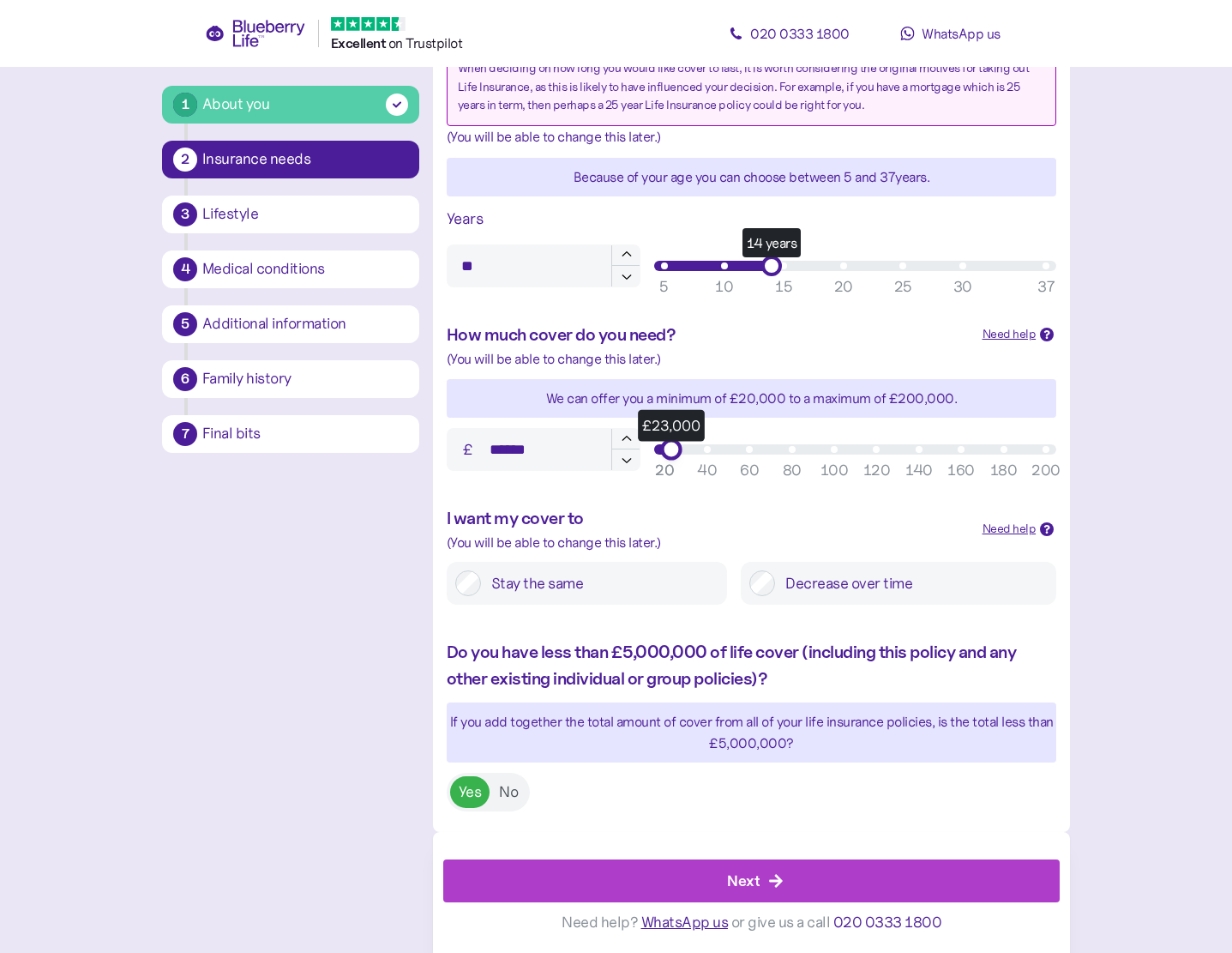
click at [663, 451] on div "£23,000" at bounding box center [670, 449] width 21 height 21
click at [632, 458] on div "£ ****** £20,000 20 40 60 80 100 120 140 160 180 200 20" at bounding box center [751, 449] width 623 height 57
type input "******"
click at [762, 883] on div "Next" at bounding box center [755, 881] width 578 height 41
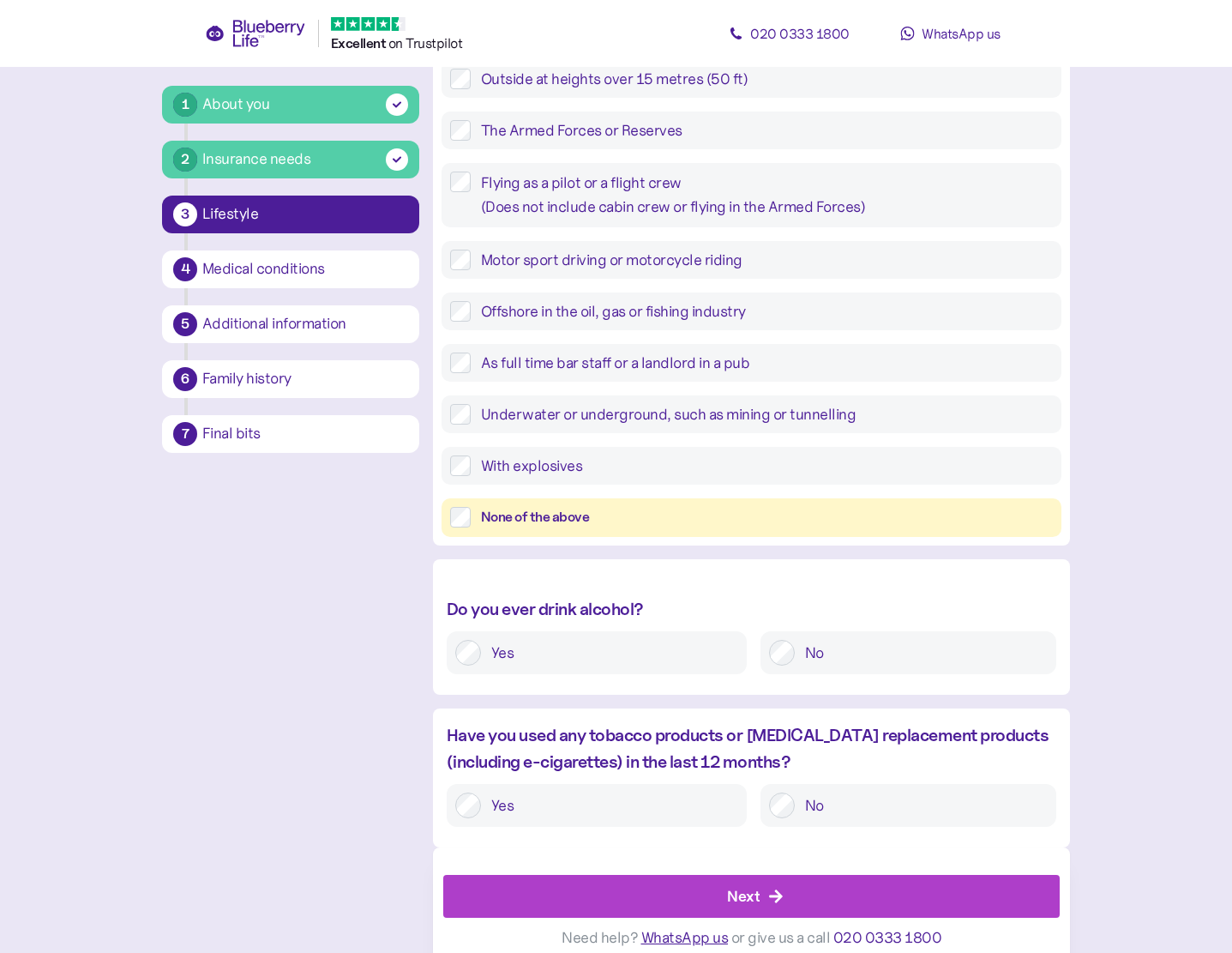
scroll to position [350, 0]
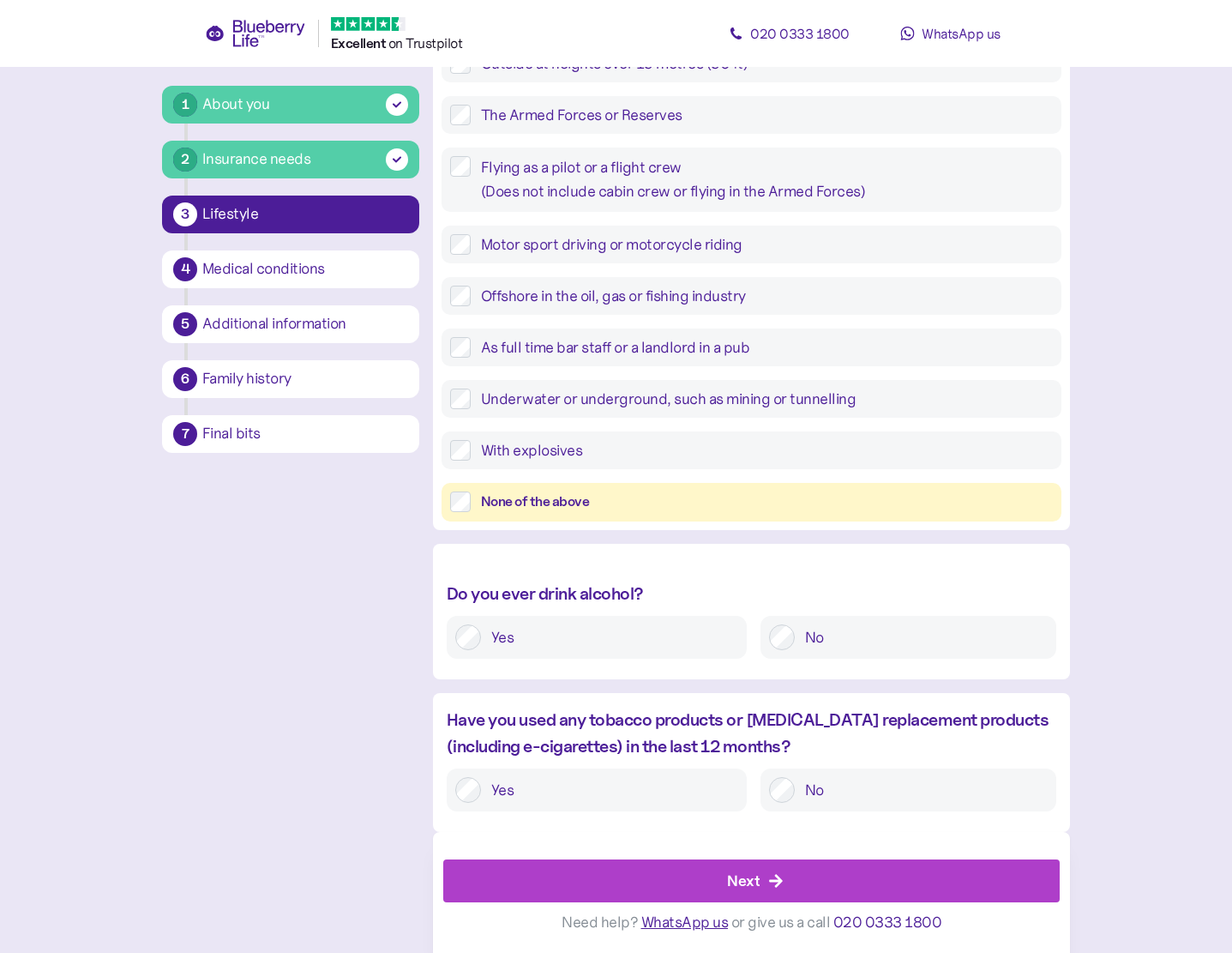
drag, startPoint x: 814, startPoint y: 637, endPoint x: 826, endPoint y: 638, distance: 12.0
click at [819, 637] on label "No" at bounding box center [921, 637] width 253 height 26
click at [532, 784] on label "Yes" at bounding box center [610, 790] width 257 height 26
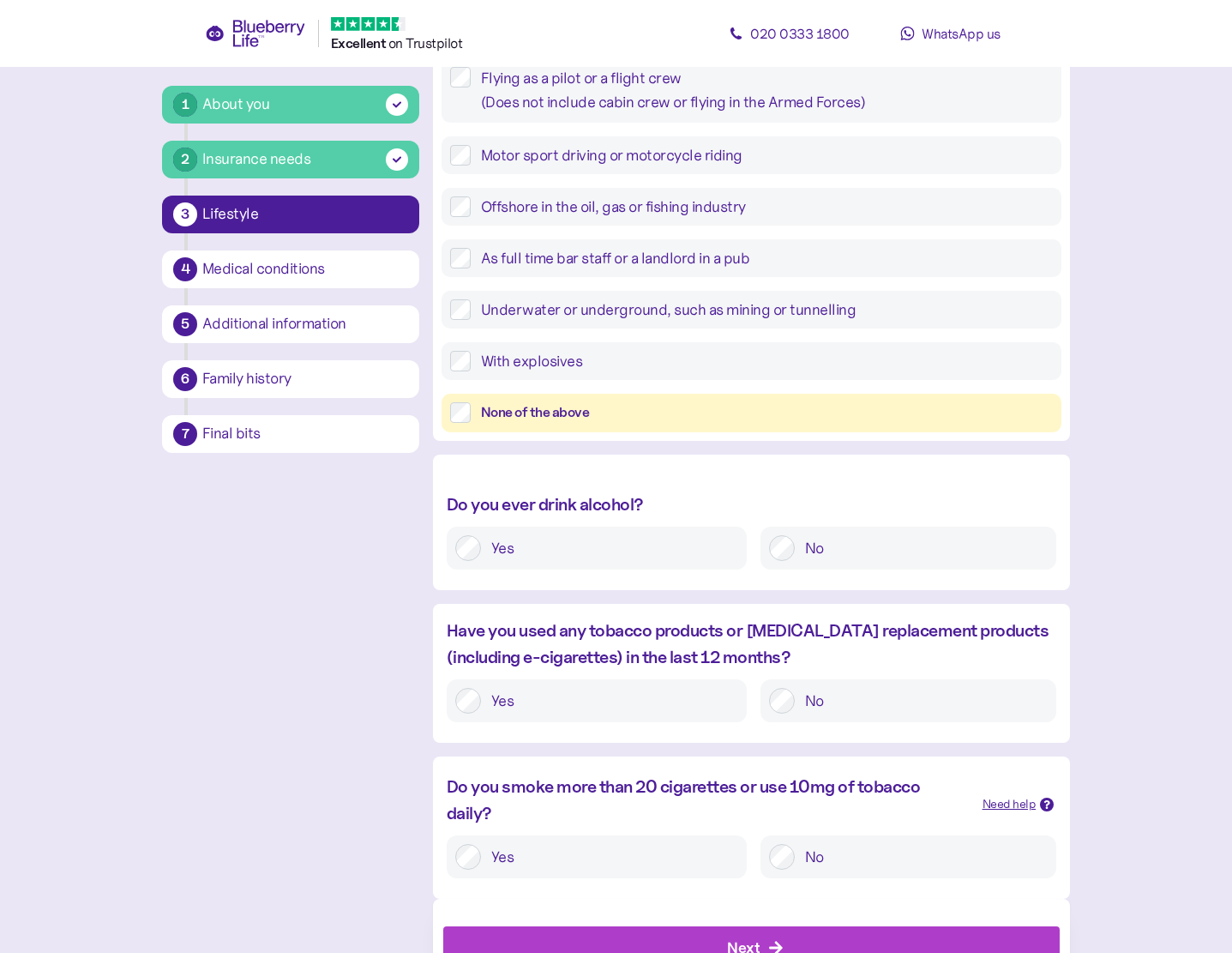
scroll to position [506, 0]
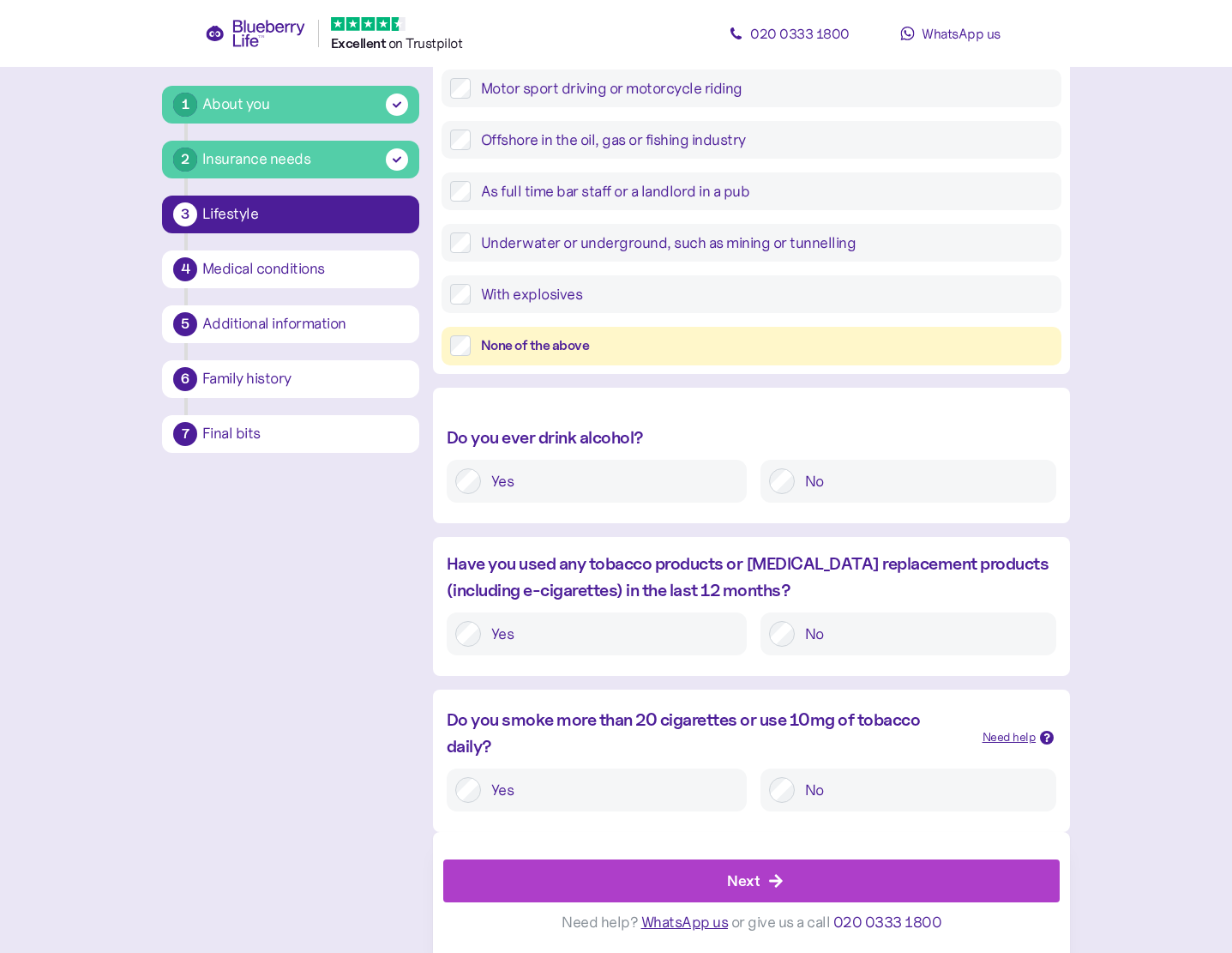
click at [847, 797] on label "No" at bounding box center [921, 790] width 253 height 26
click at [826, 880] on div "Next" at bounding box center [755, 881] width 578 height 41
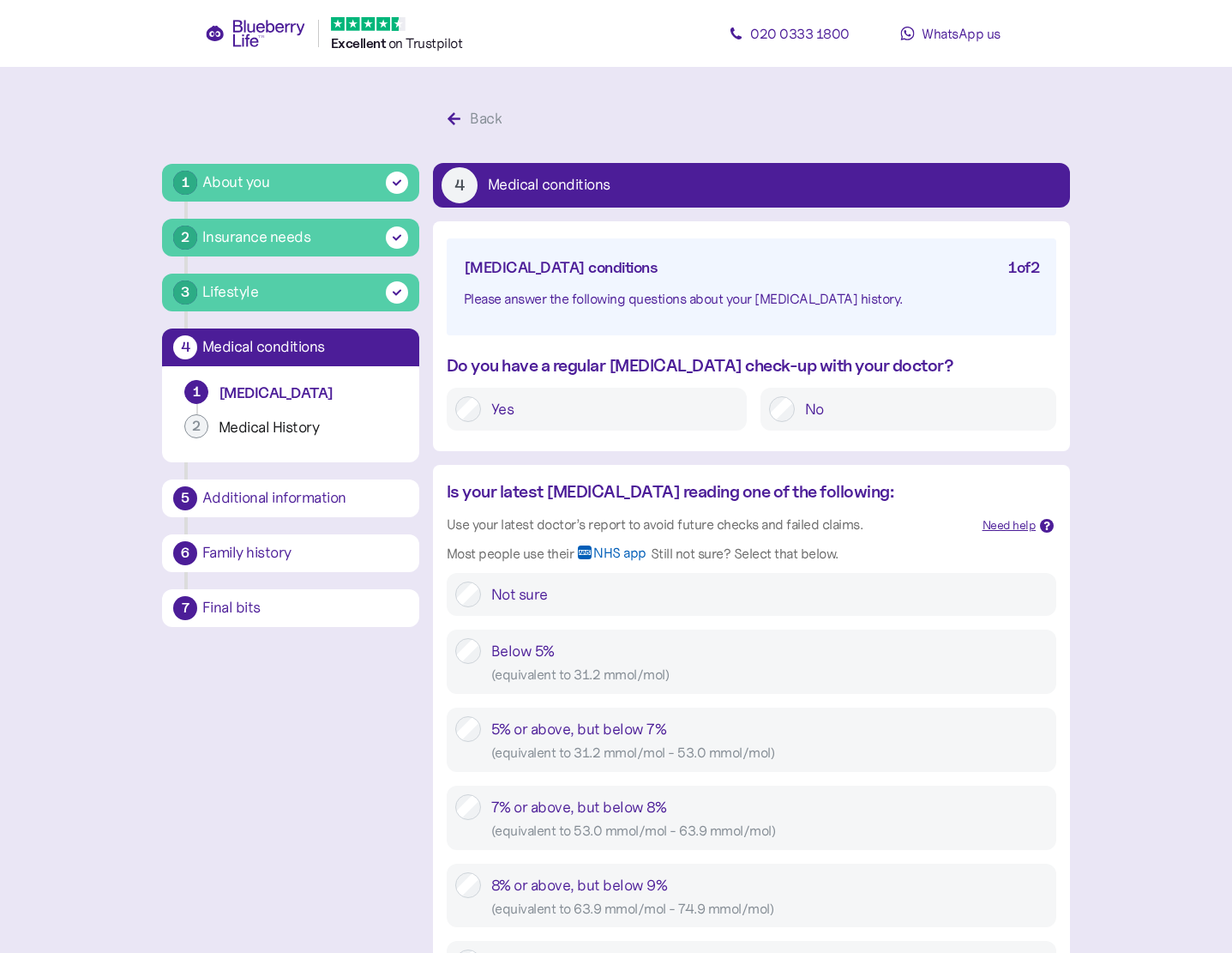
click at [503, 413] on label "Yes" at bounding box center [610, 409] width 257 height 26
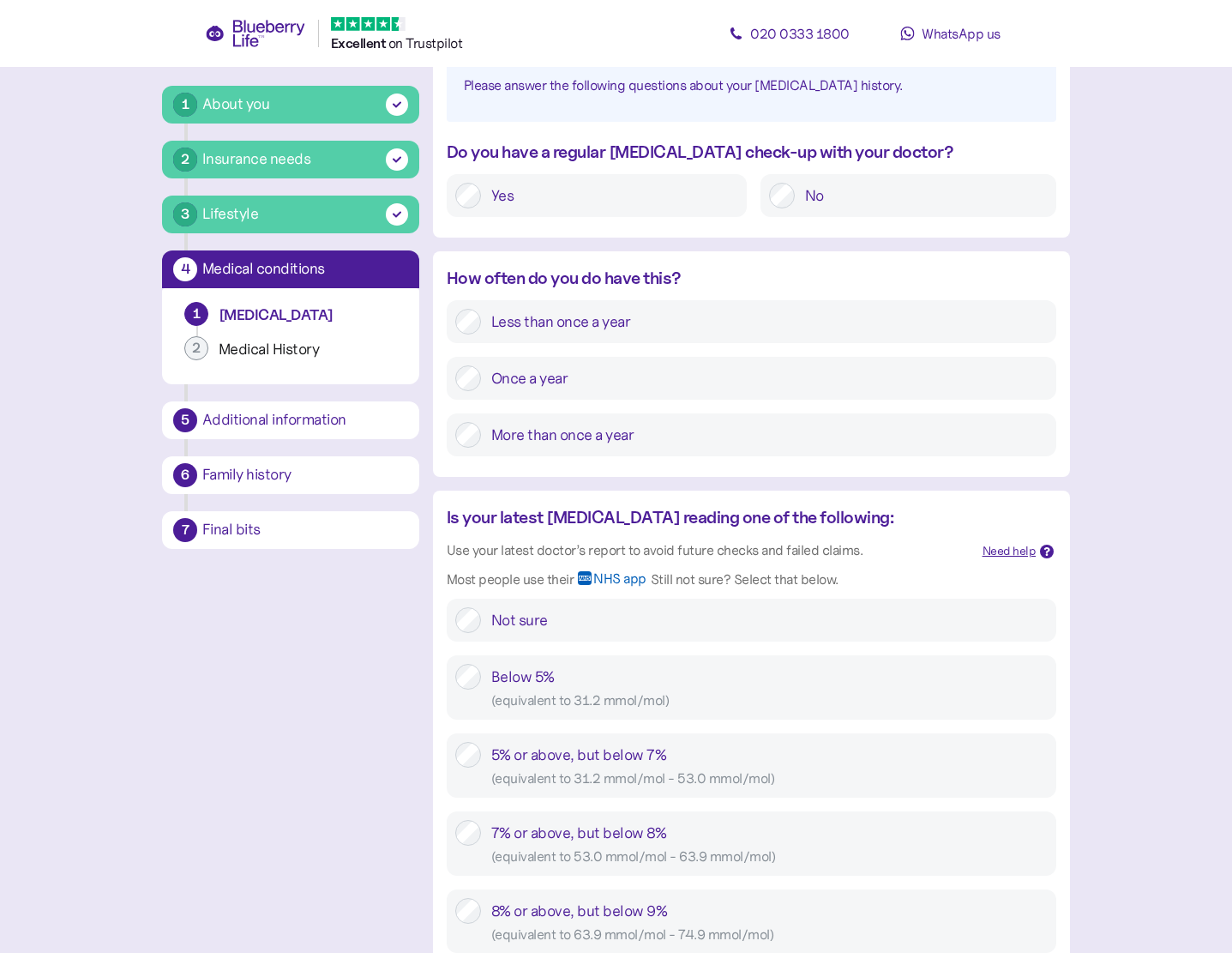
scroll to position [286, 0]
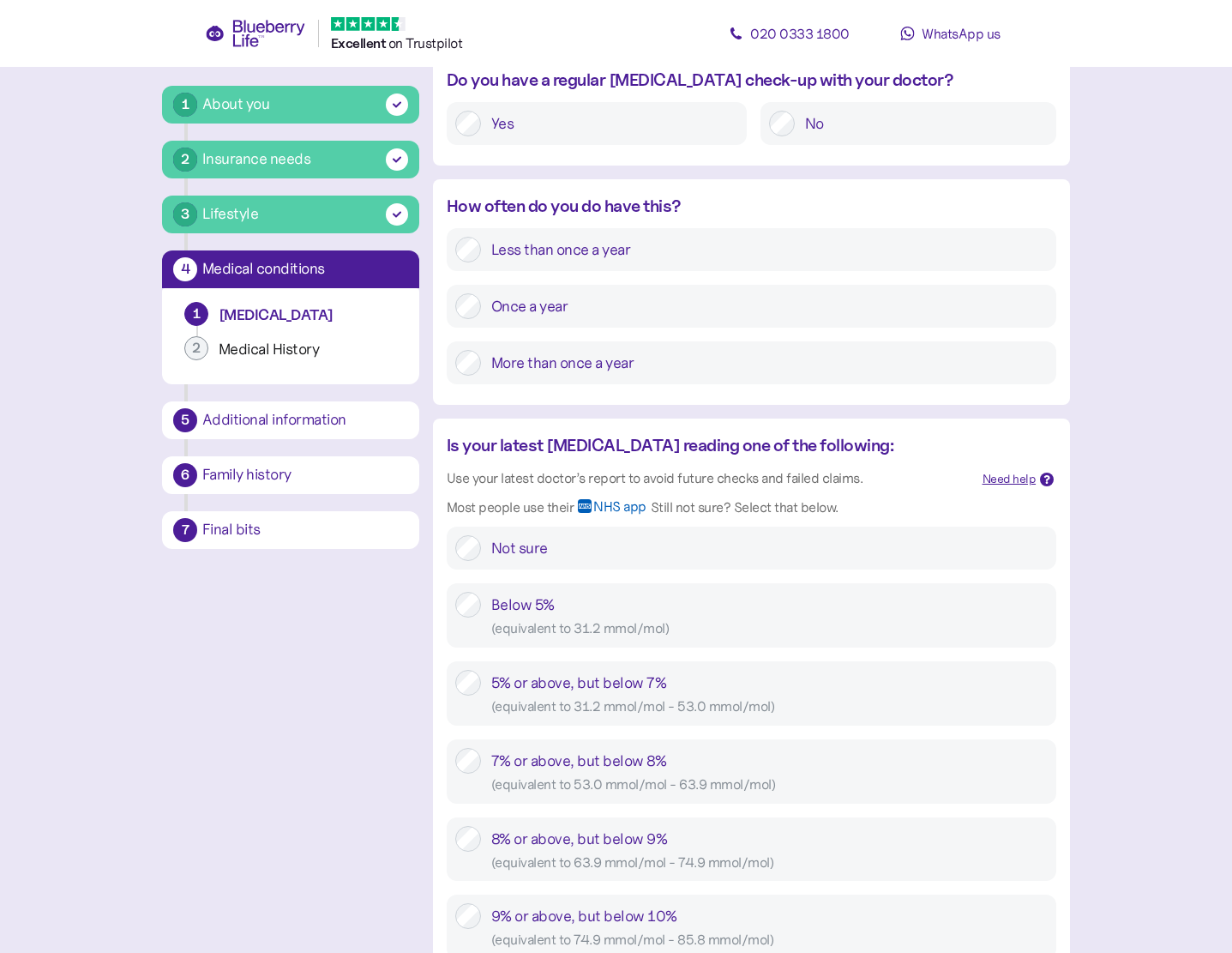
drag, startPoint x: 494, startPoint y: 361, endPoint x: 679, endPoint y: 376, distance: 185.6
click at [495, 361] on label "More than once a year" at bounding box center [764, 363] width 567 height 26
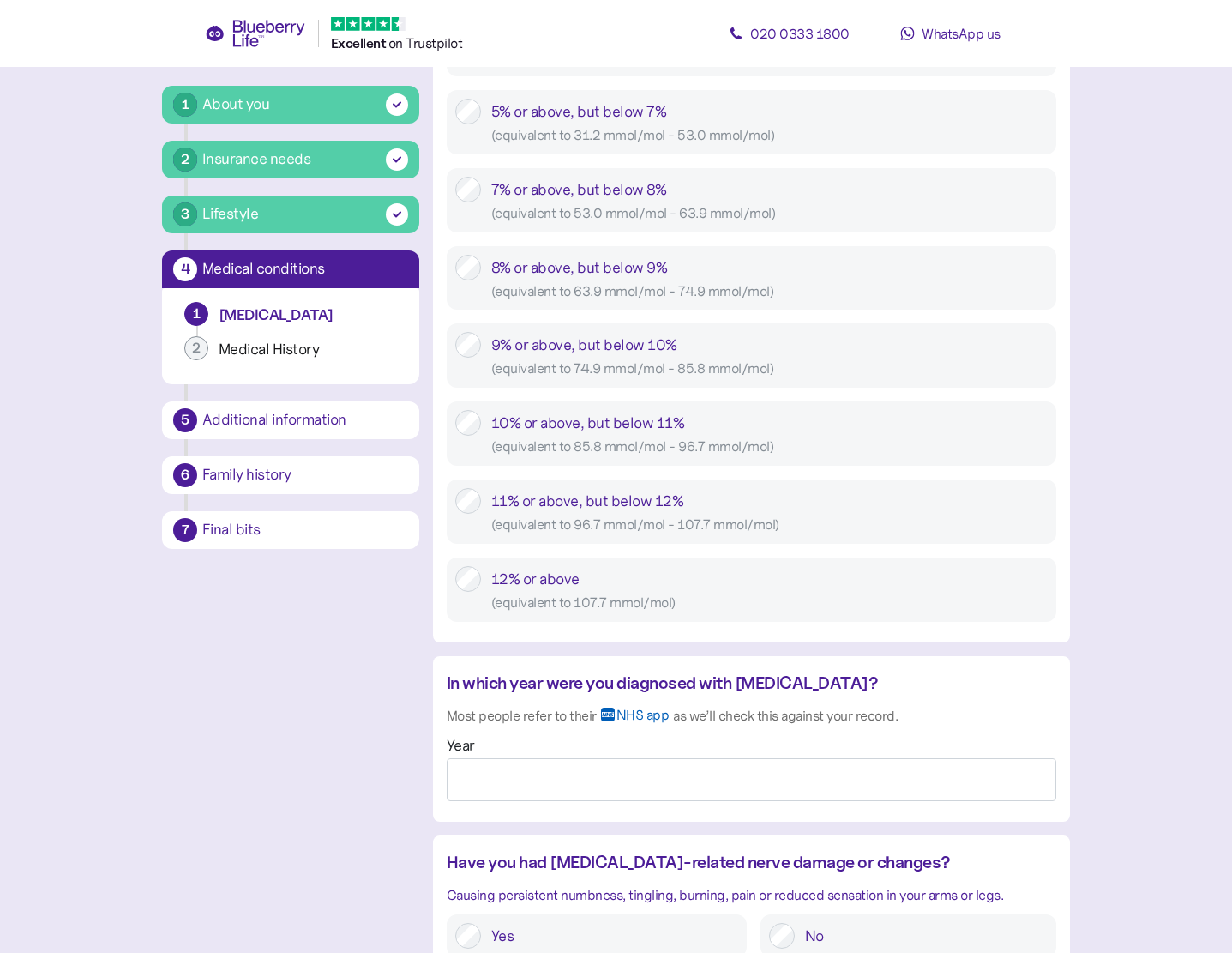
scroll to position [858, 0]
click at [509, 788] on input "Year" at bounding box center [751, 779] width 610 height 43
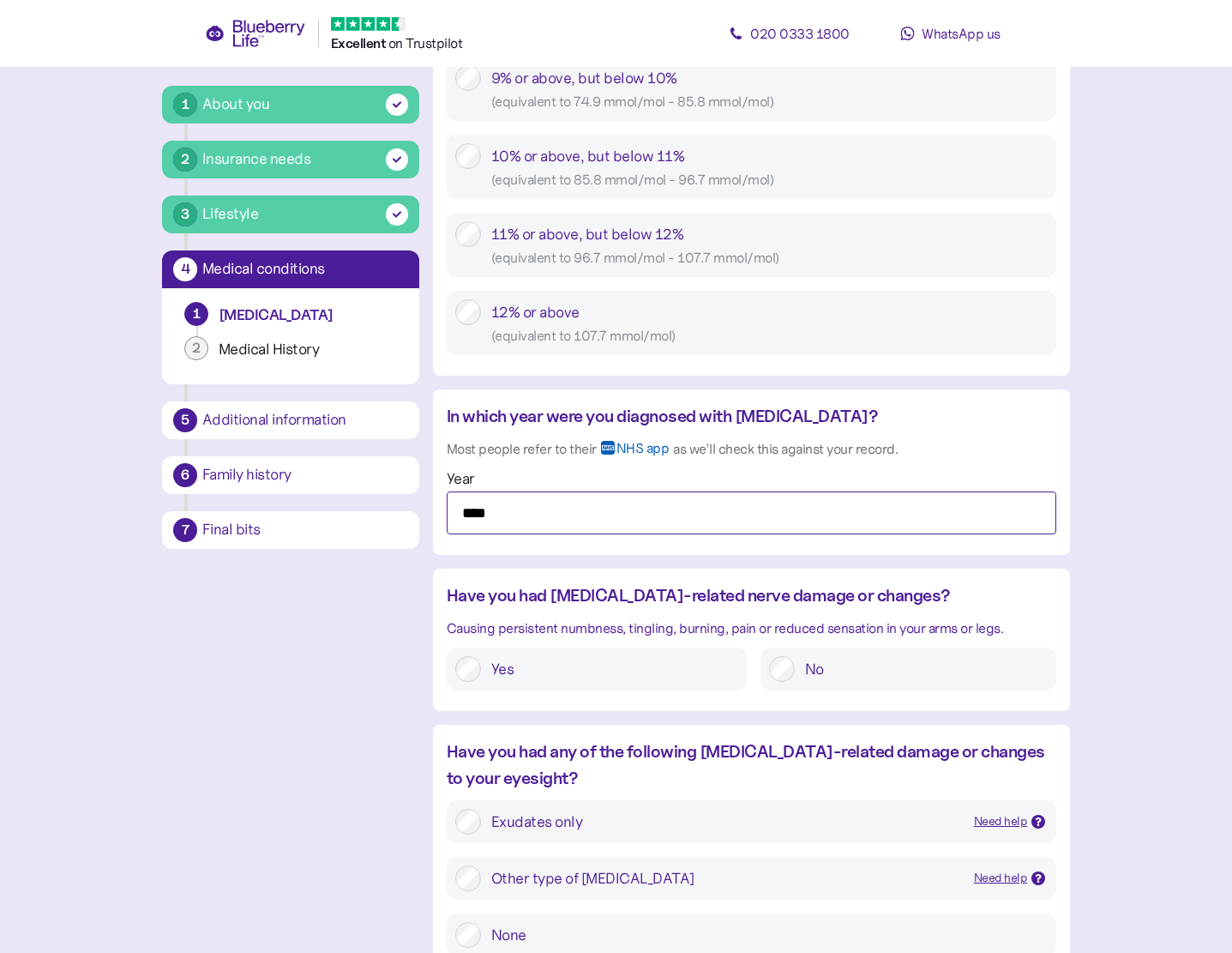
scroll to position [1143, 0]
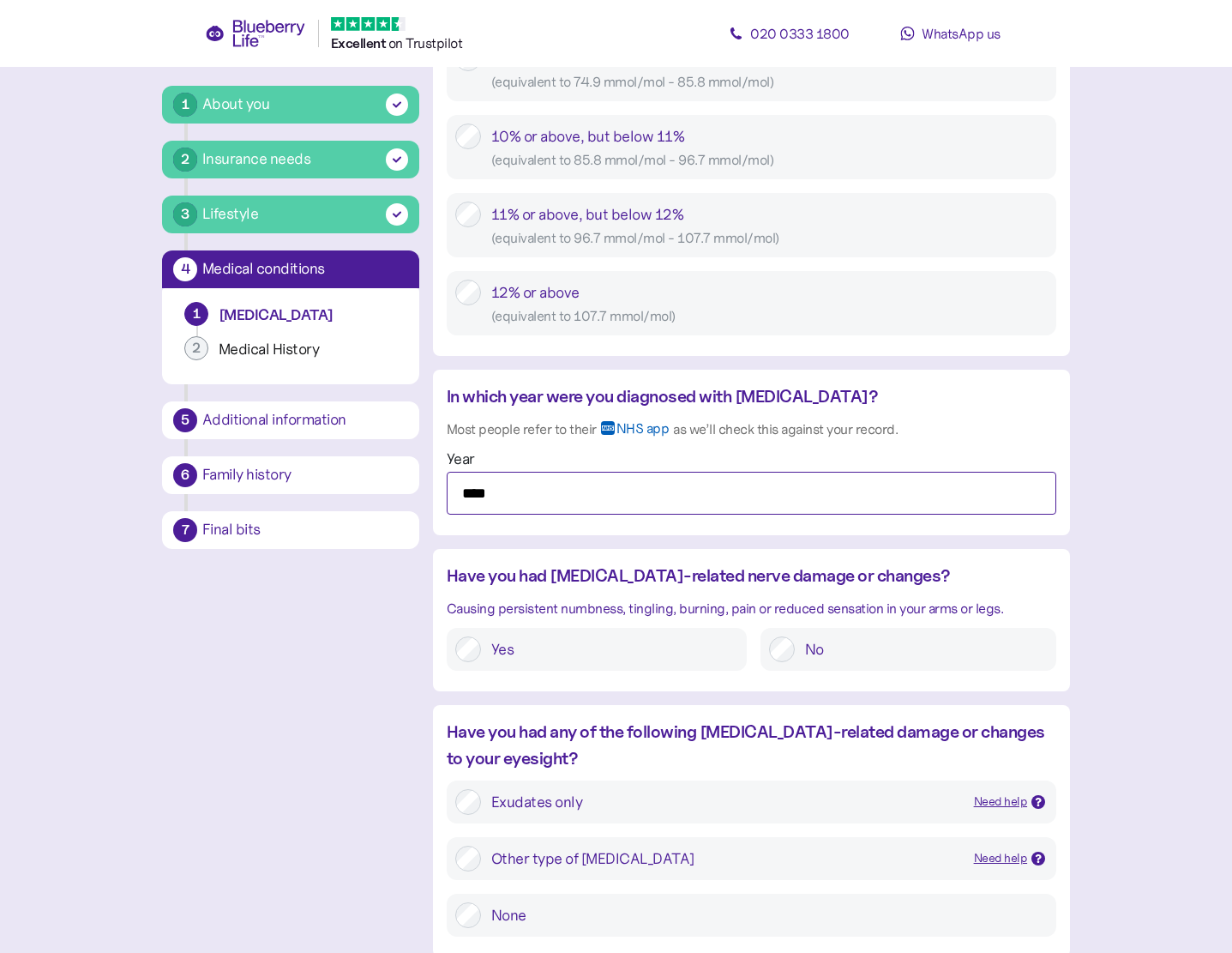
type input "****"
click at [575, 657] on label "Yes" at bounding box center [610, 649] width 257 height 26
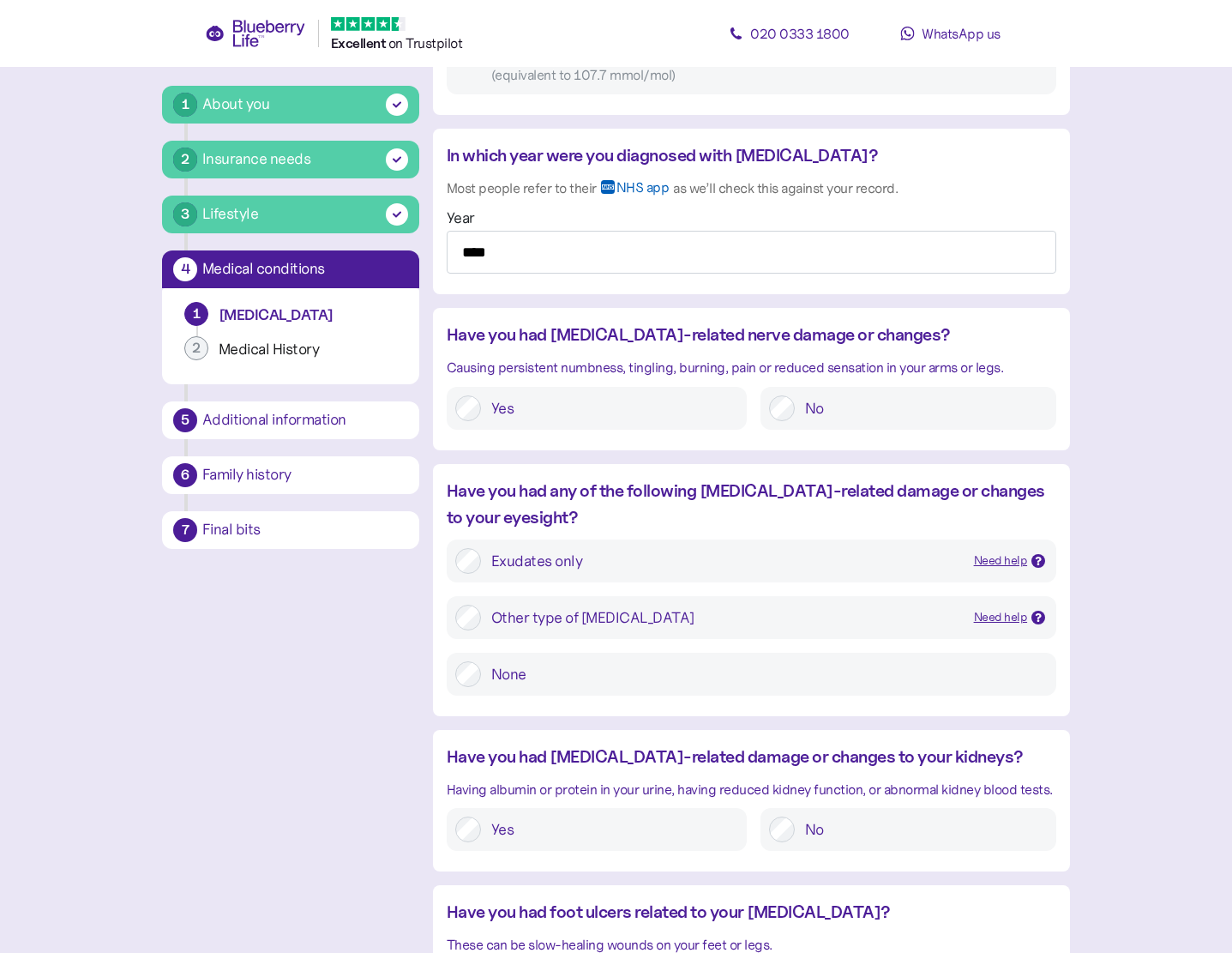
scroll to position [1430, 0]
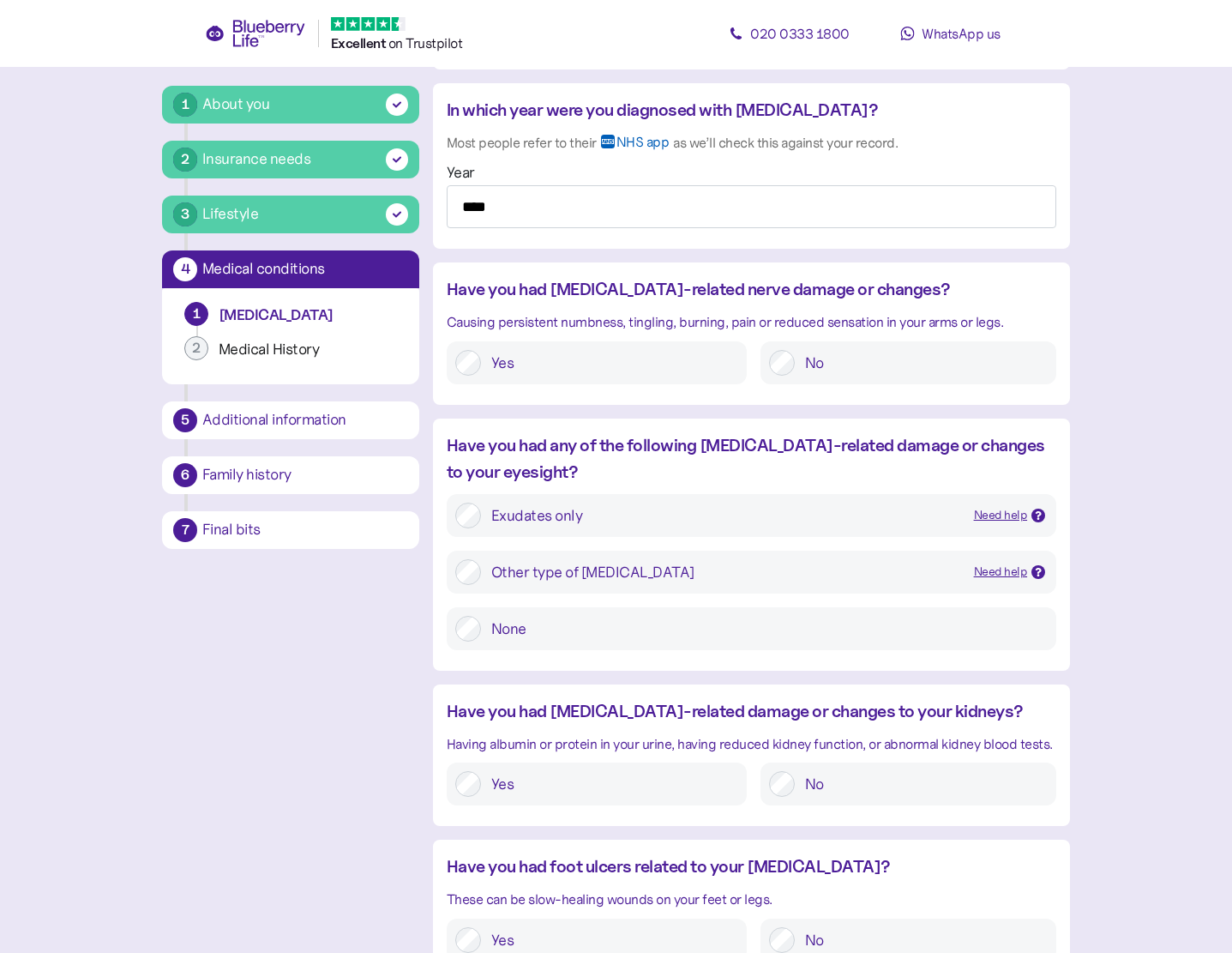
click at [479, 636] on div at bounding box center [468, 629] width 26 height 26
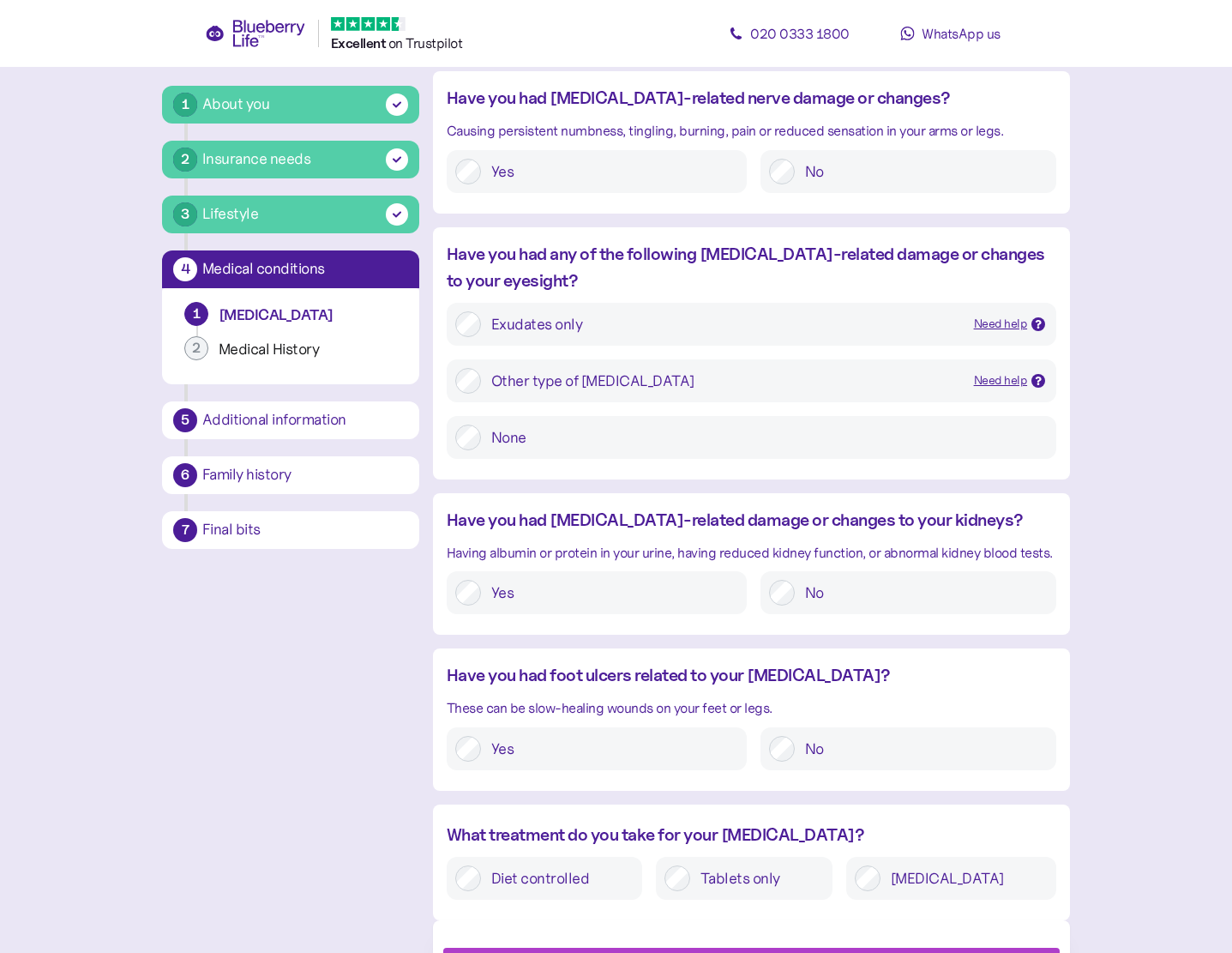
scroll to position [1710, 0]
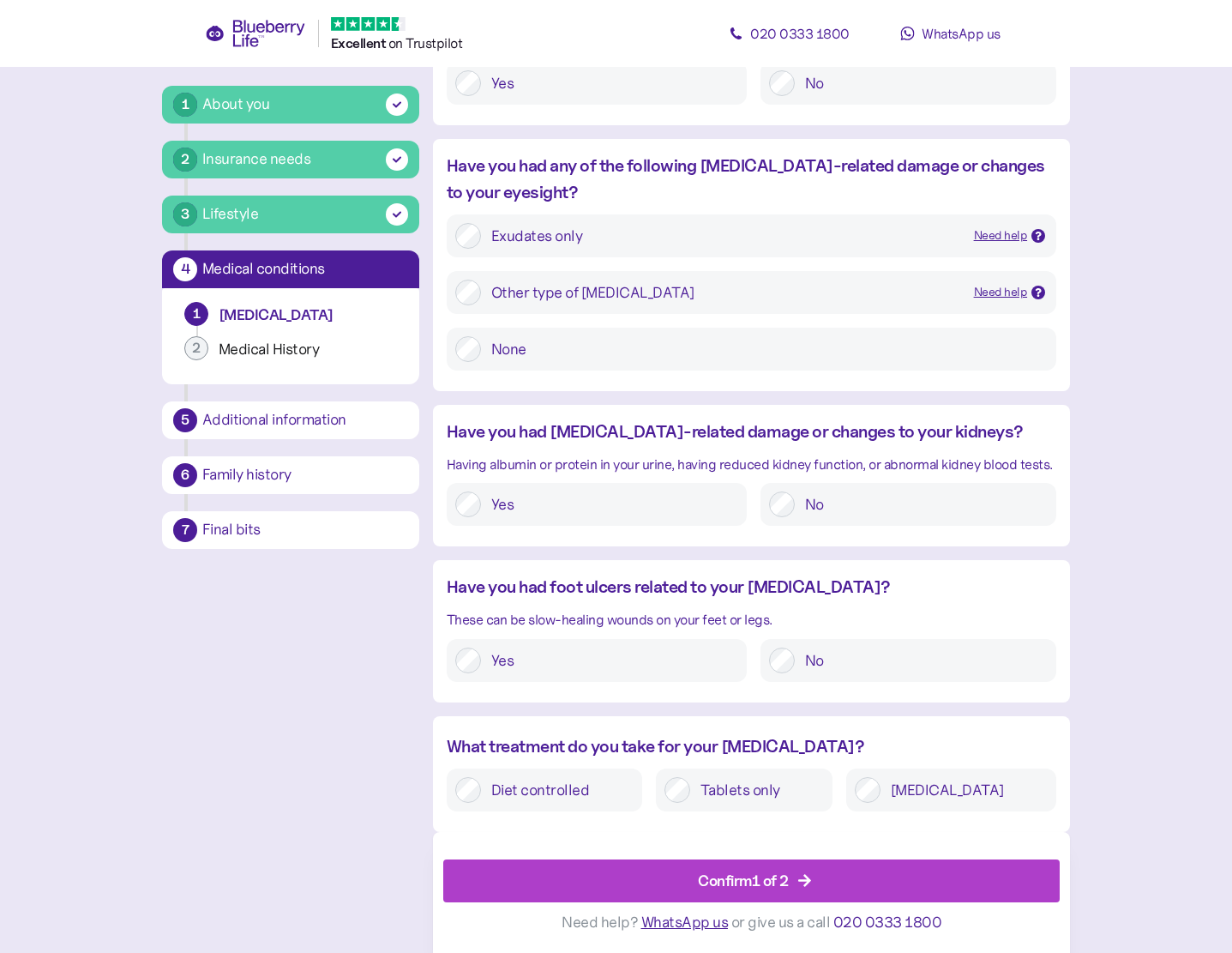
click at [765, 886] on div "Confirm 1 of 2" at bounding box center [743, 880] width 91 height 23
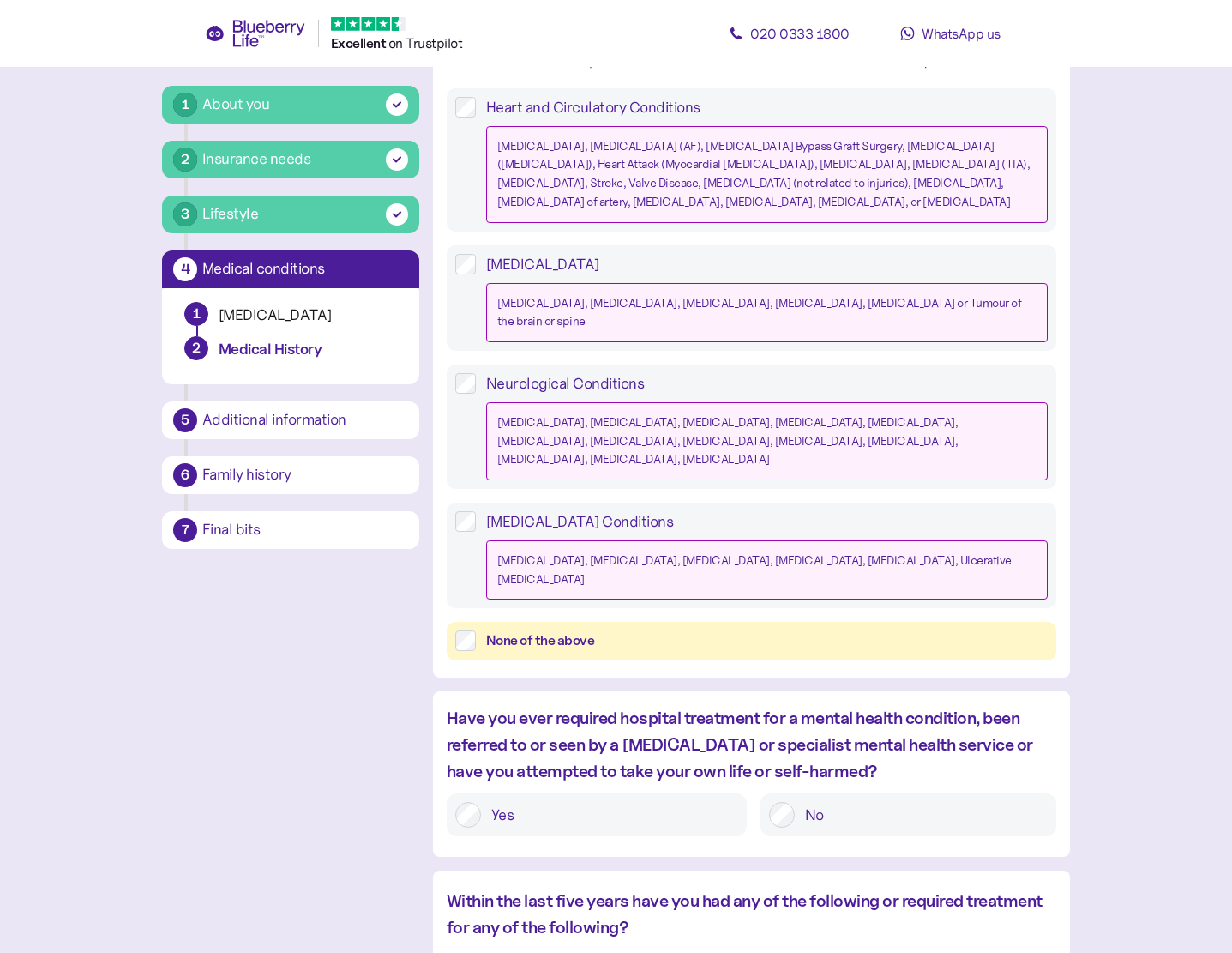
scroll to position [715, 0]
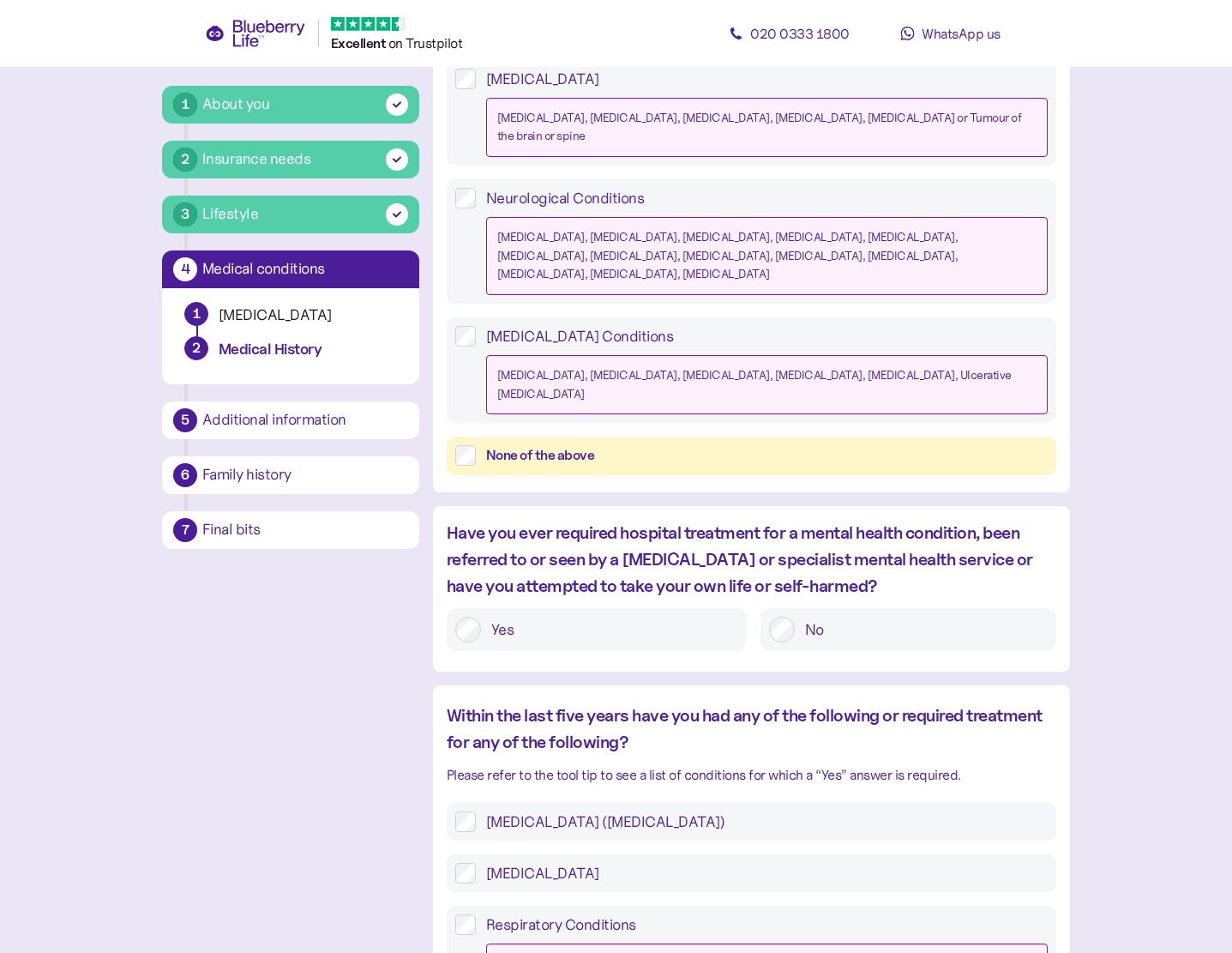
click at [853, 562] on div "Have you ever required hospital treatment for a mental health condition, been r…" at bounding box center [751, 594] width 637 height 148
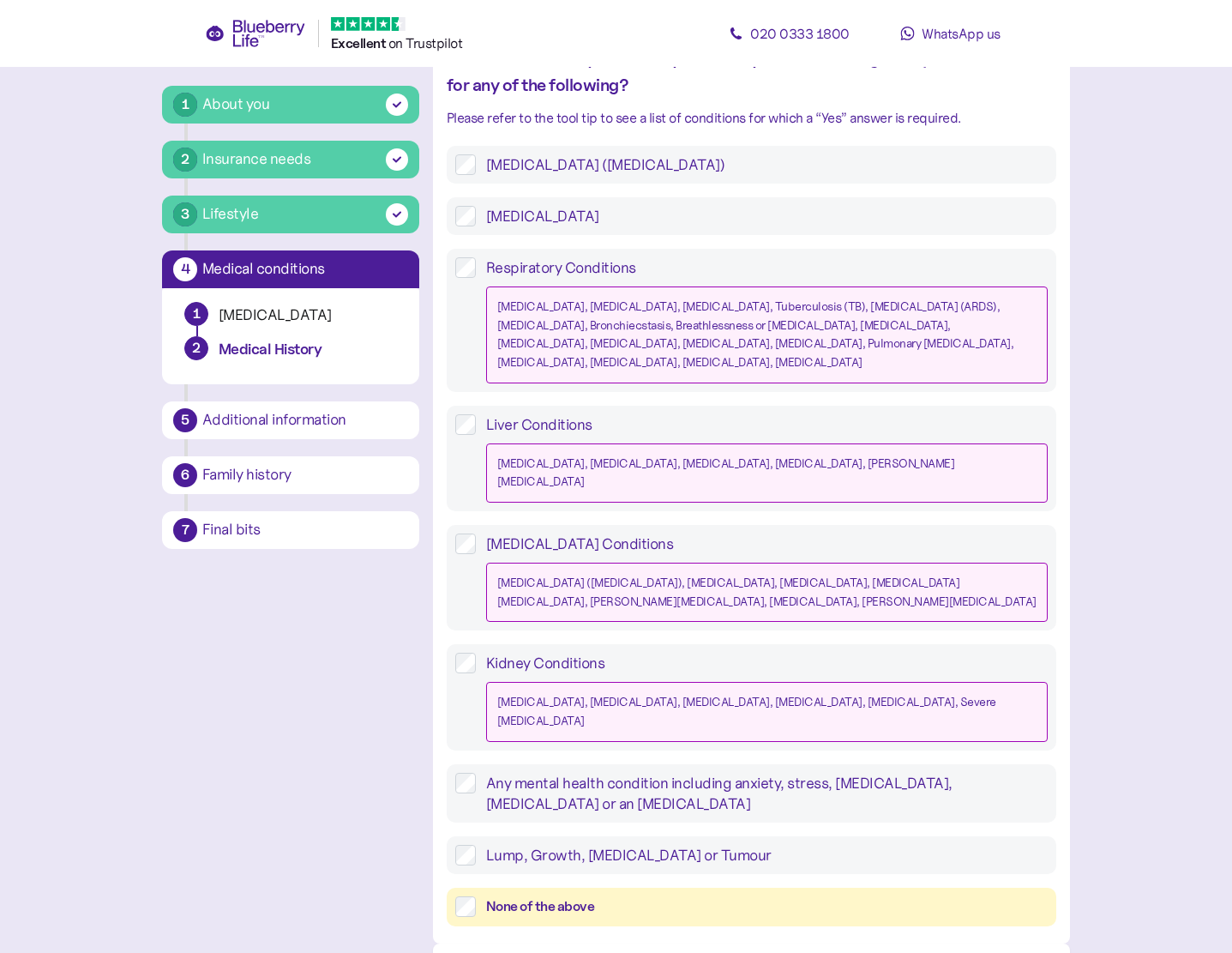
scroll to position [1374, 0]
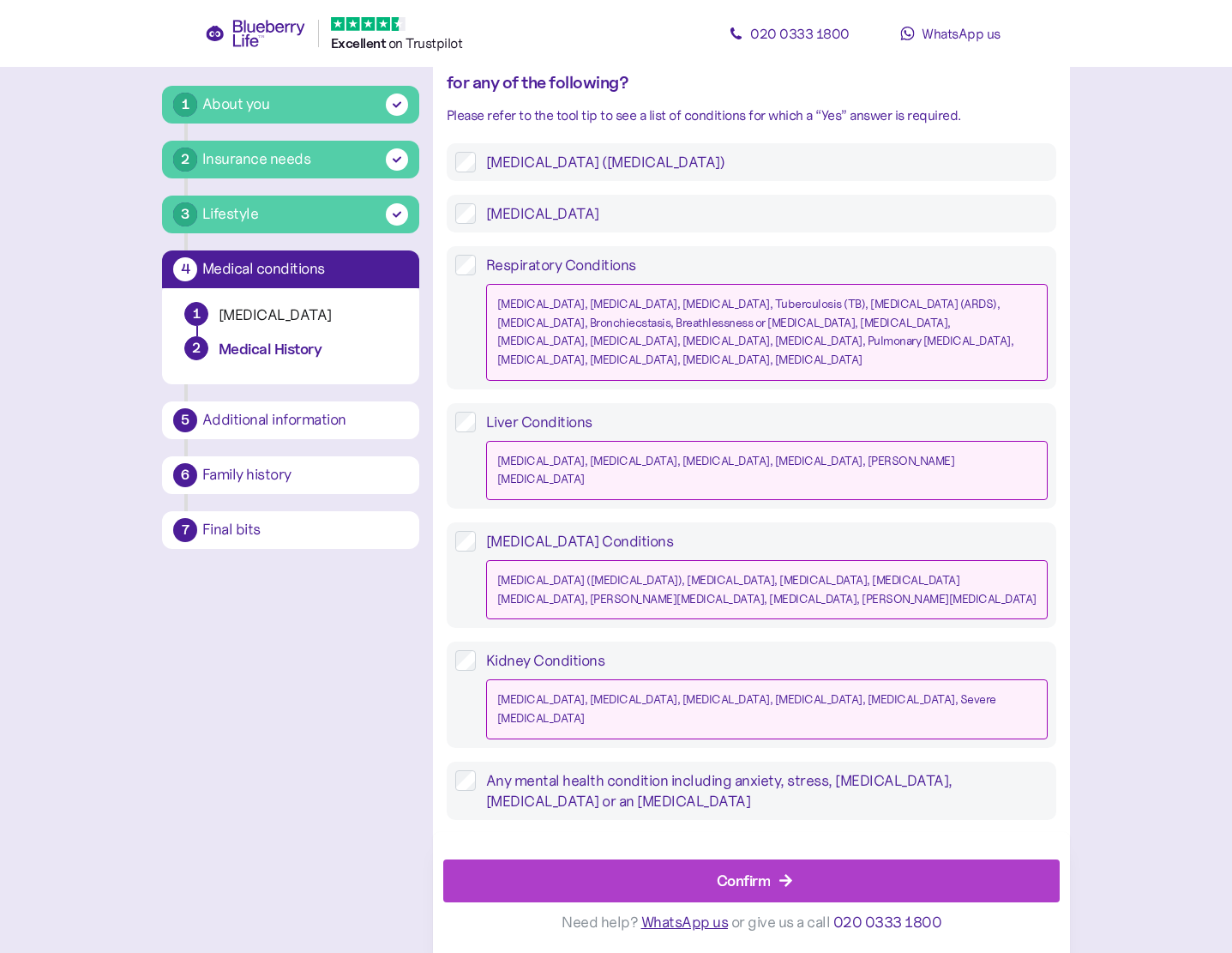
click at [783, 881] on icon "button" at bounding box center [785, 880] width 13 height 13
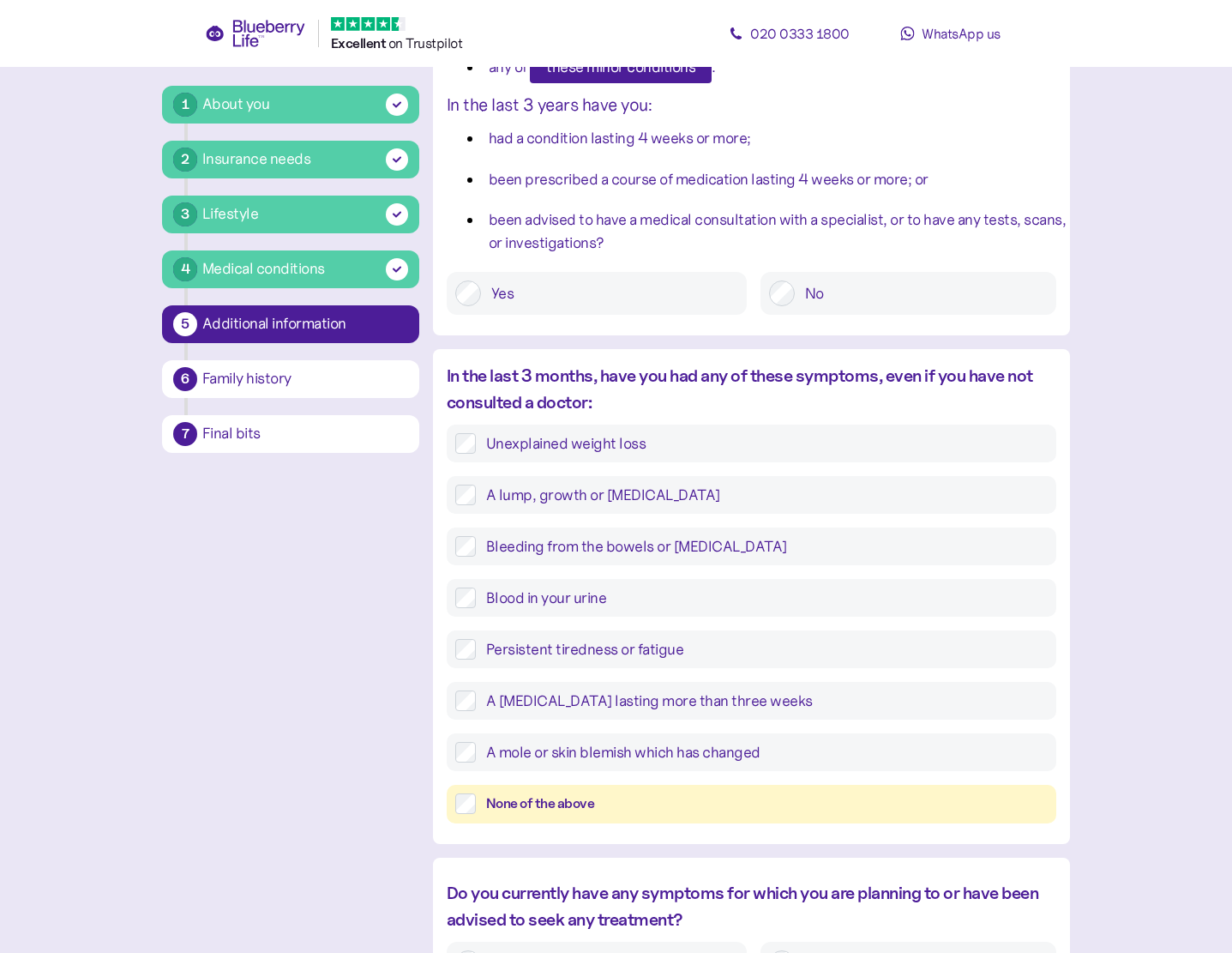
scroll to position [286, 0]
click at [468, 811] on div "None of the above" at bounding box center [751, 803] width 592 height 21
click at [468, 824] on div "In the last 3 months, have you had any of these symptoms, even if you have not …" at bounding box center [751, 600] width 637 height 478
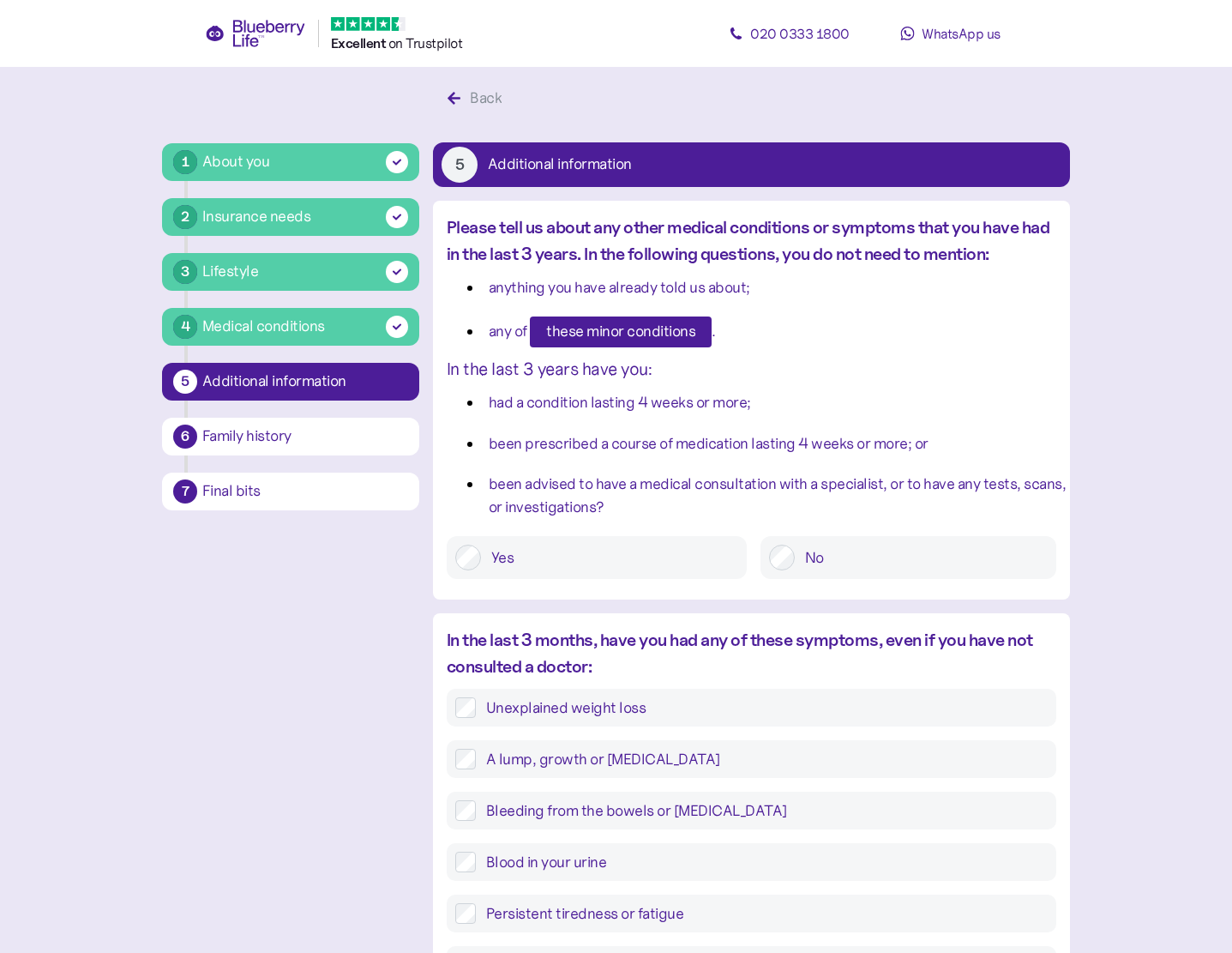
scroll to position [0, 0]
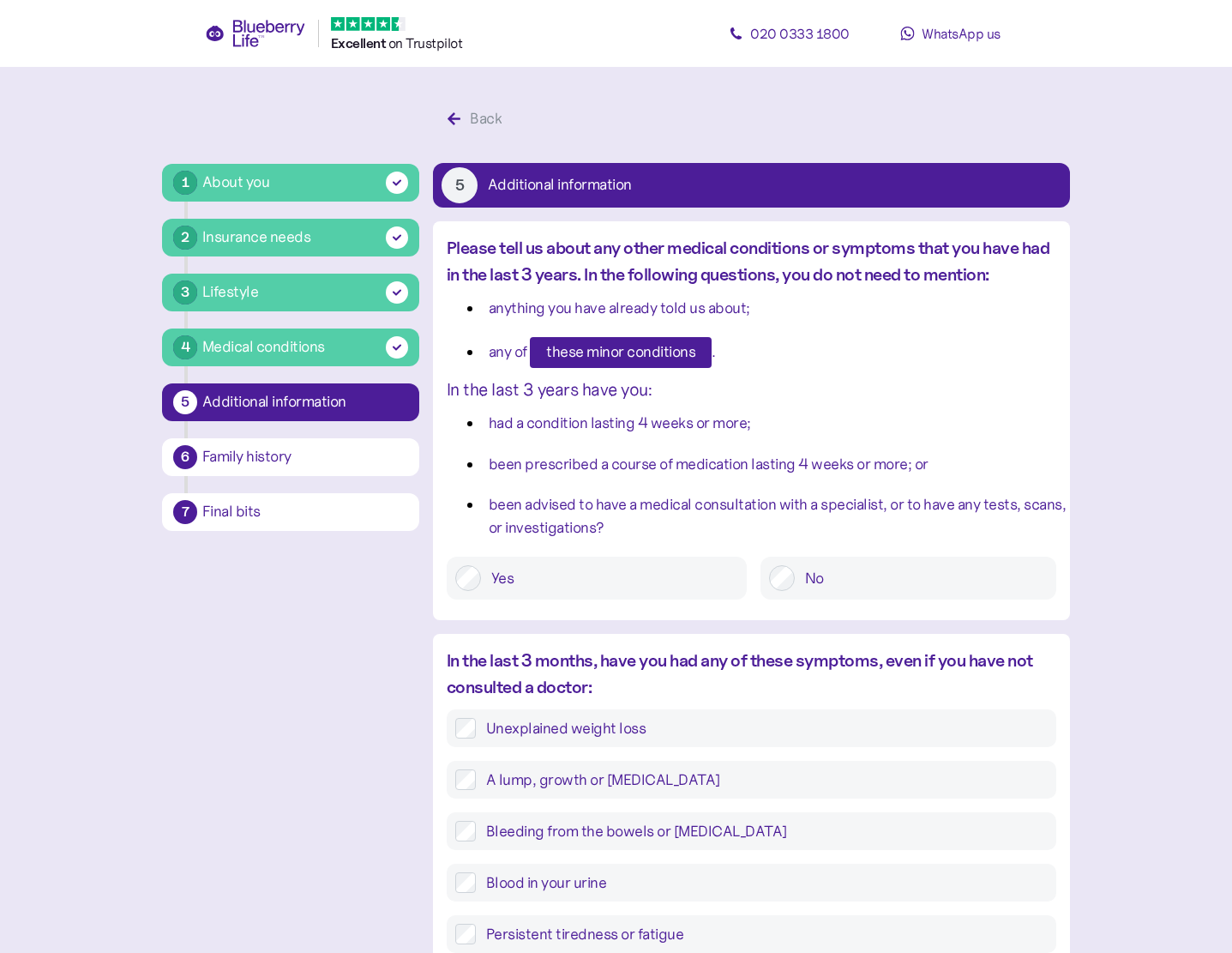
click at [652, 349] on span "these minor conditions" at bounding box center [621, 353] width 149 height 29
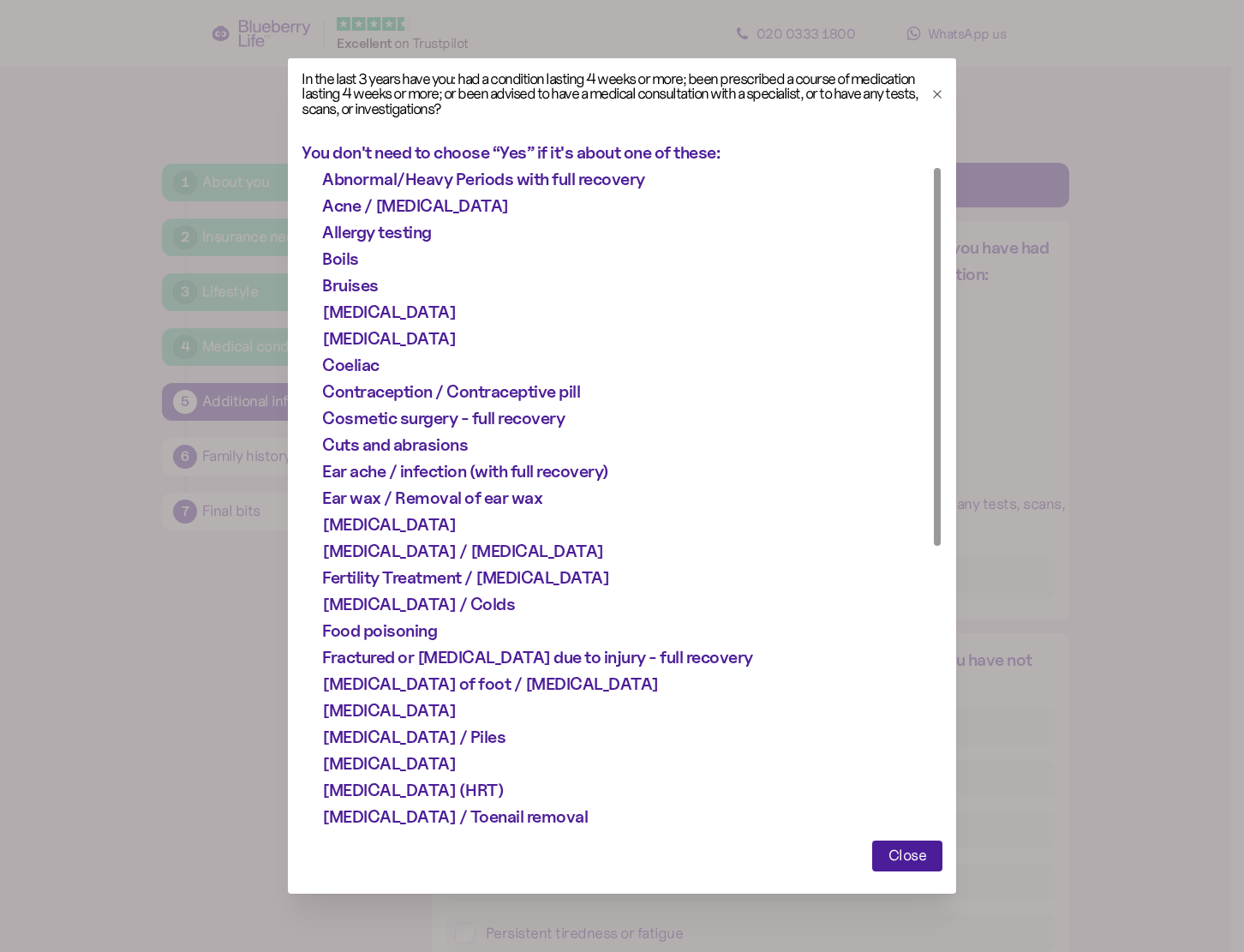
click at [906, 859] on span "Close" at bounding box center [907, 856] width 39 height 29
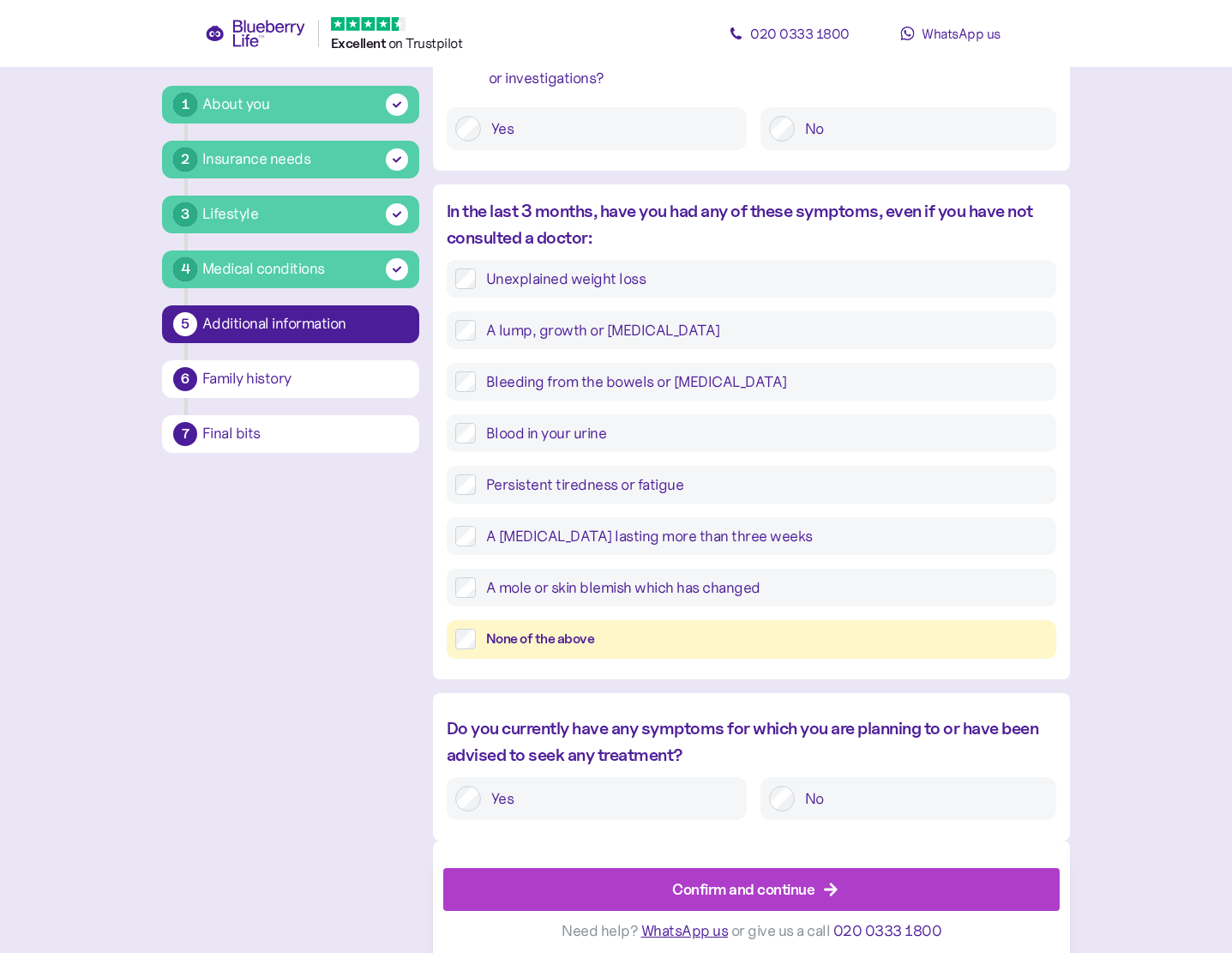
scroll to position [458, 0]
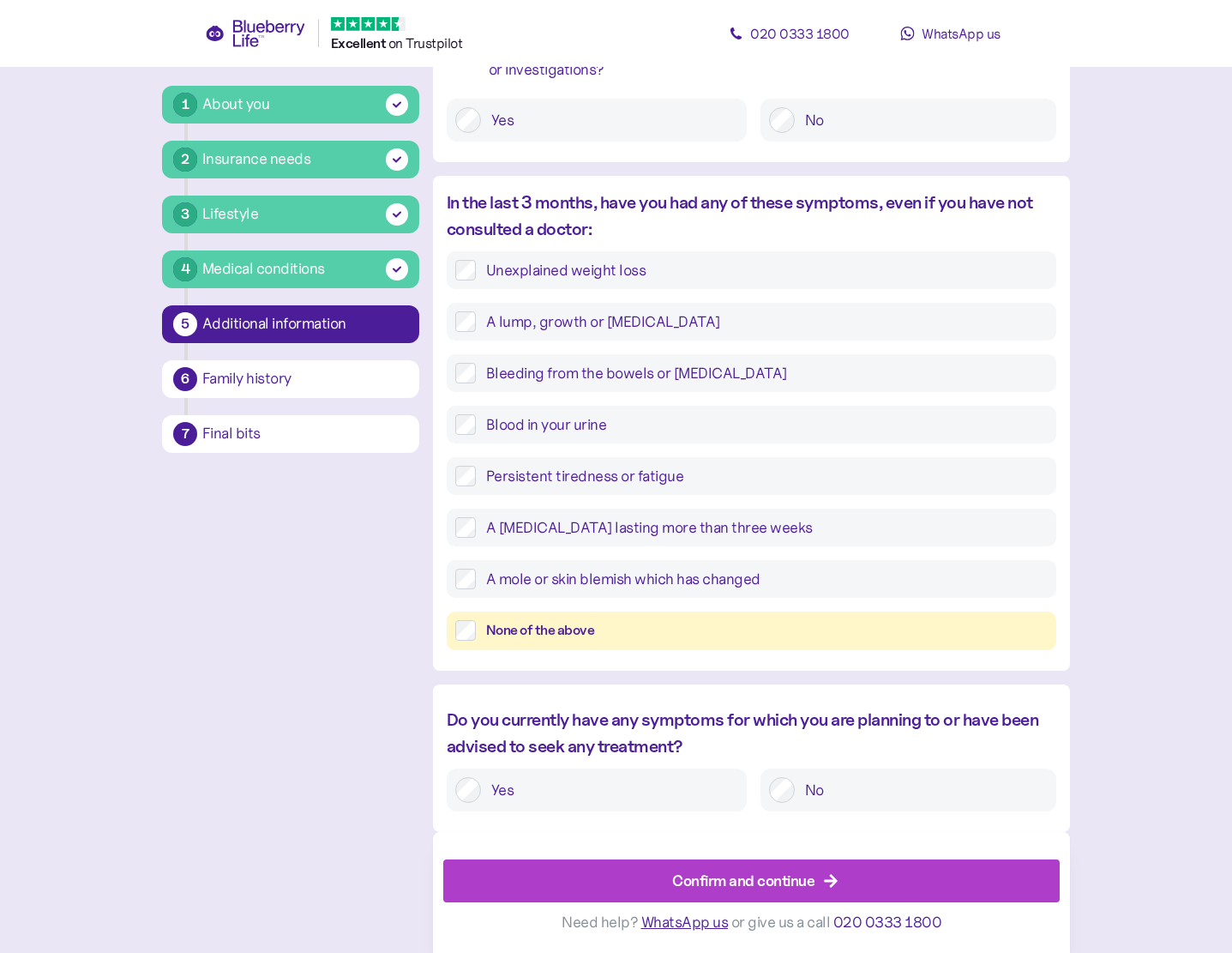
click at [795, 781] on label "No" at bounding box center [921, 790] width 253 height 26
click at [814, 877] on div "Confirm and continue" at bounding box center [743, 880] width 142 height 23
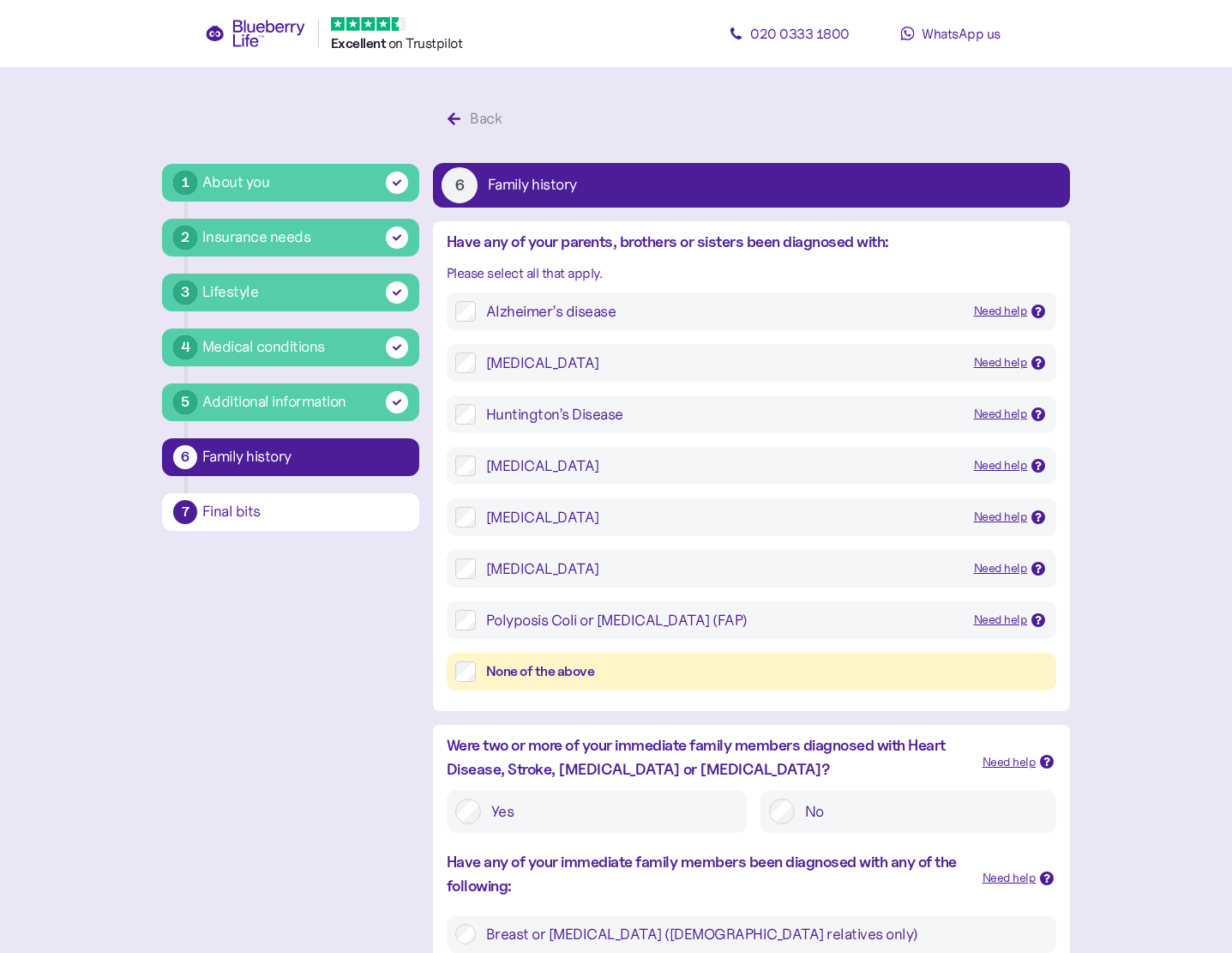
click at [454, 669] on div "None of the above" at bounding box center [751, 672] width 610 height 39
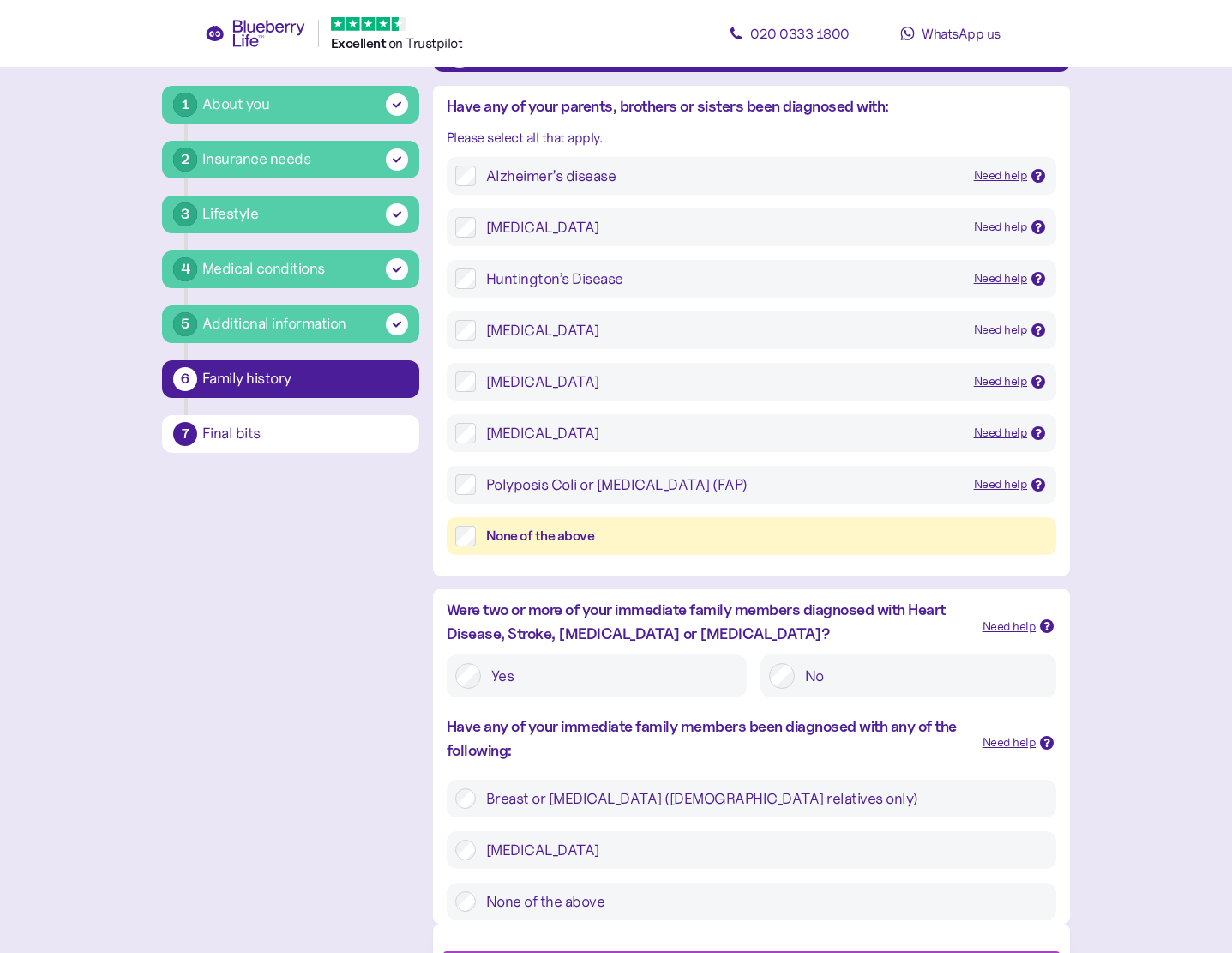
scroll to position [227, 0]
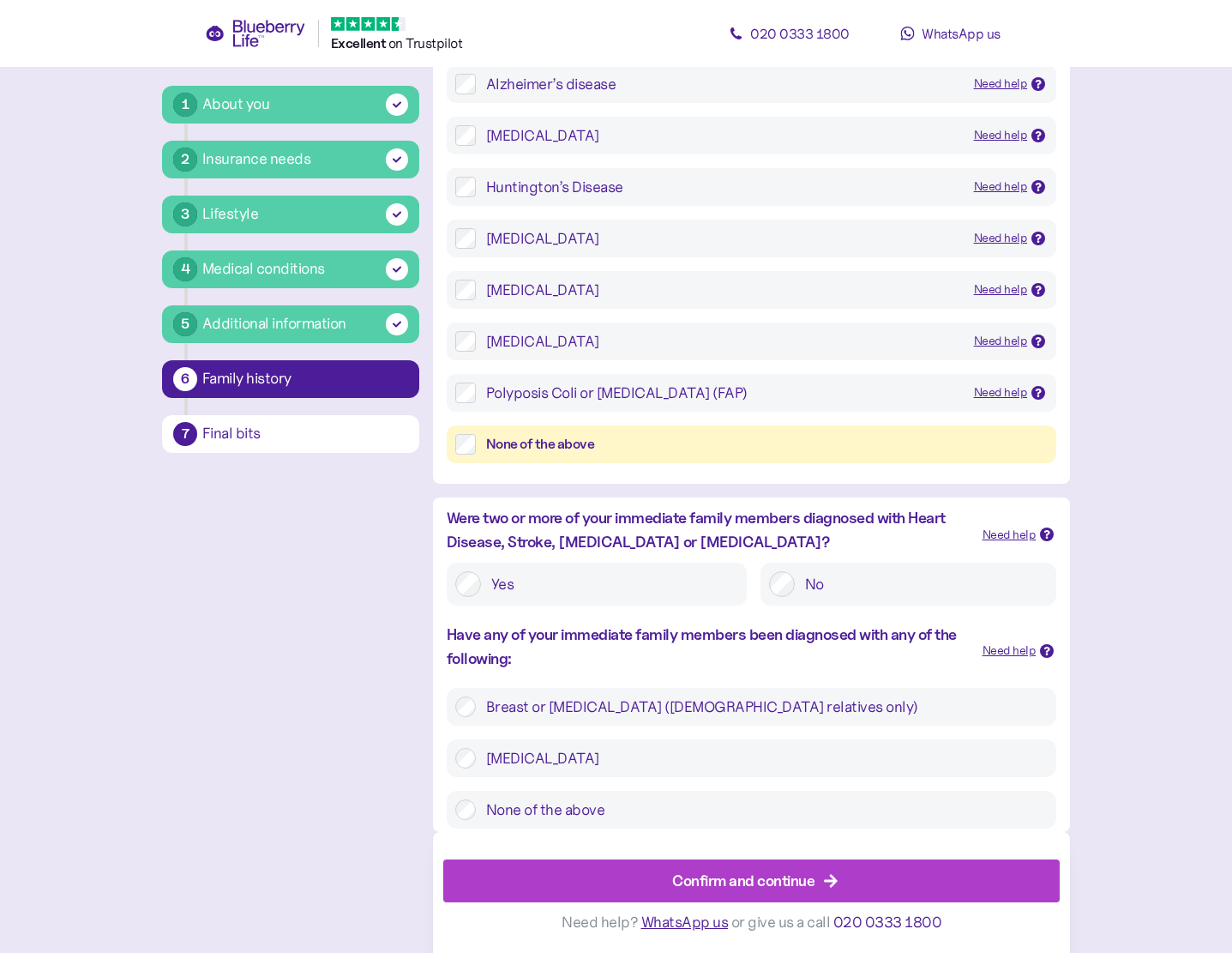
click at [781, 883] on div "Confirm and continue" at bounding box center [743, 880] width 142 height 23
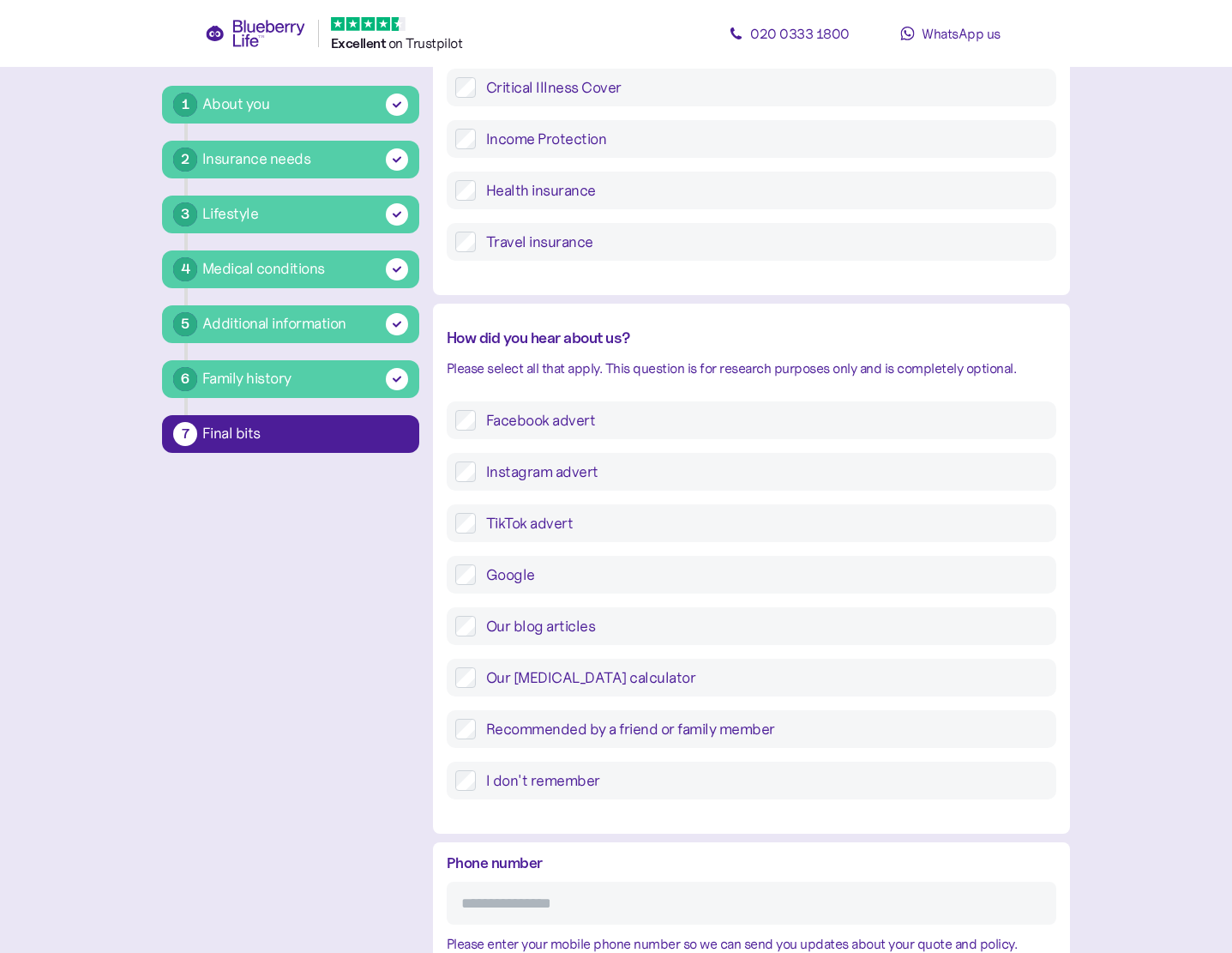
scroll to position [286, 0]
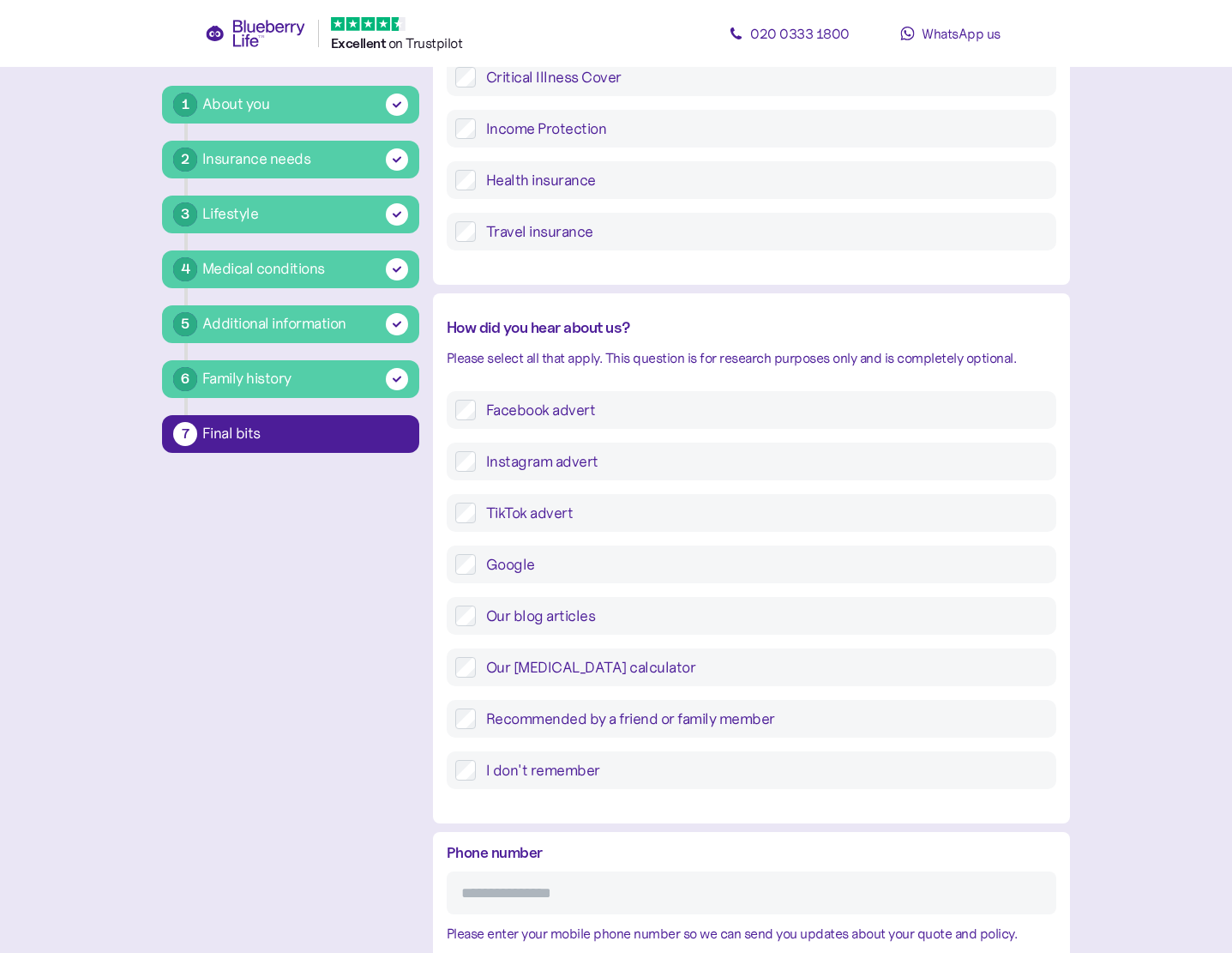
click at [545, 413] on label "Facebook advert" at bounding box center [761, 410] width 572 height 21
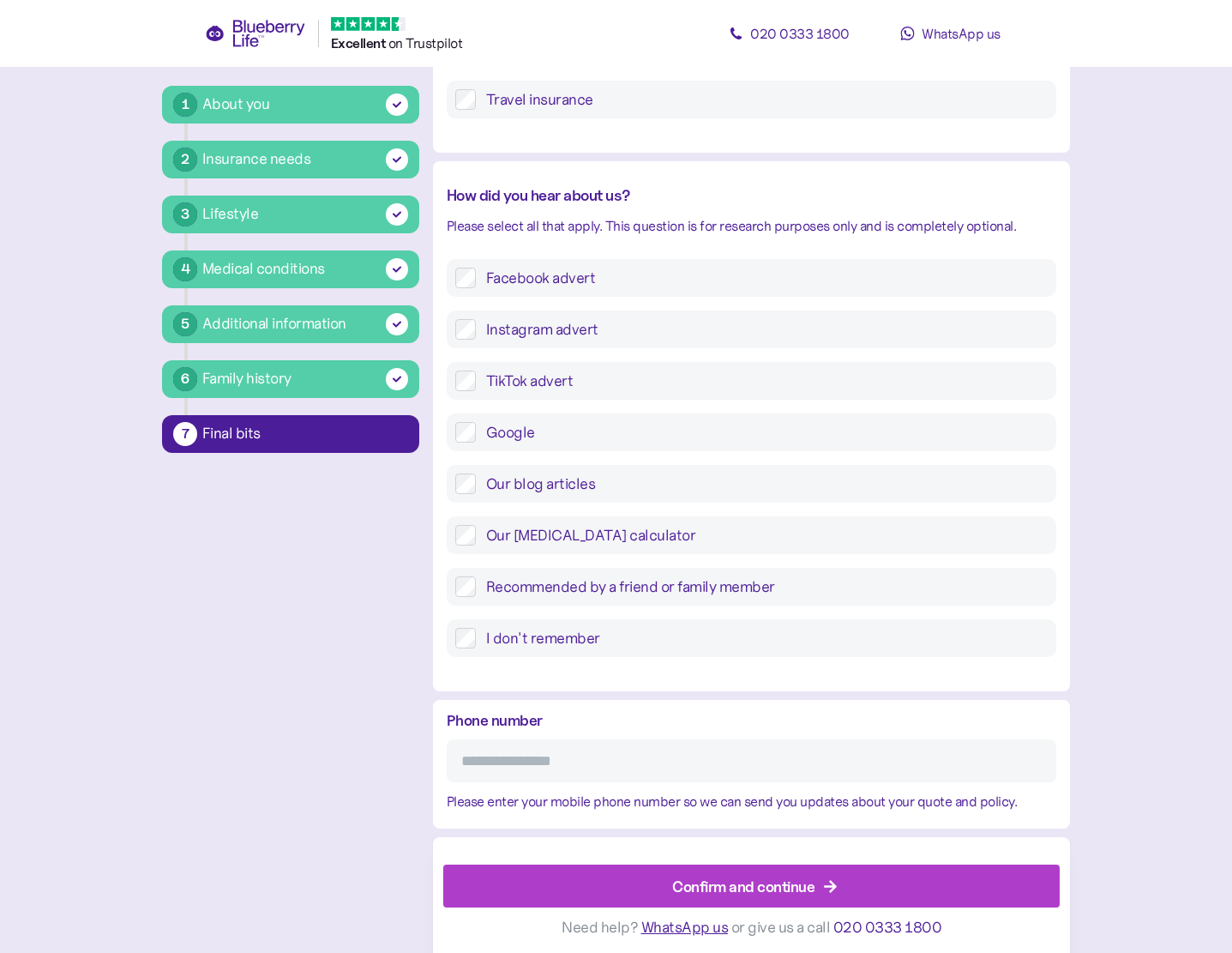
scroll to position [424, 0]
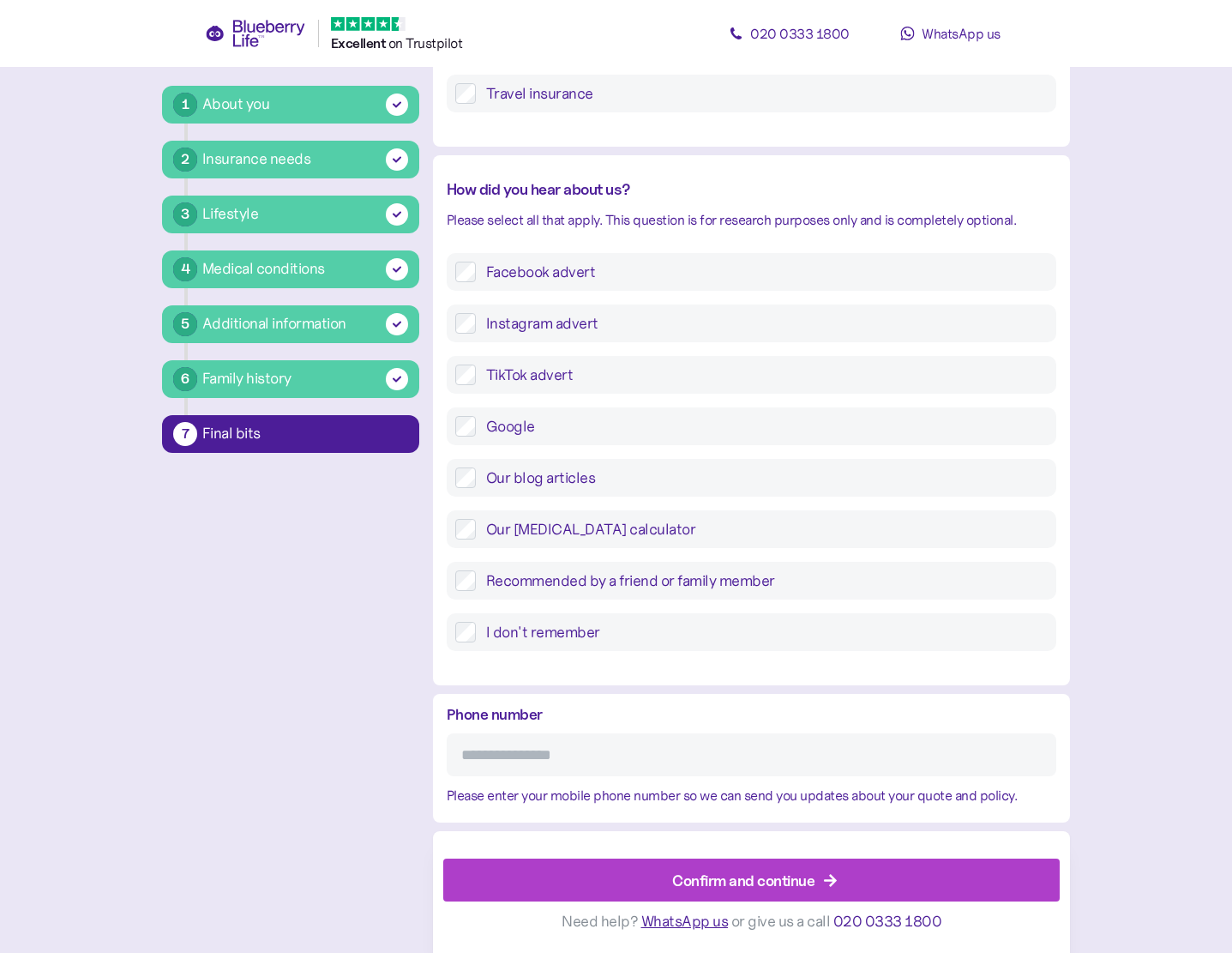
click at [660, 745] on input "Phone number" at bounding box center [751, 755] width 610 height 43
type input "**********"
click at [784, 881] on div "Confirm and continue" at bounding box center [743, 880] width 142 height 23
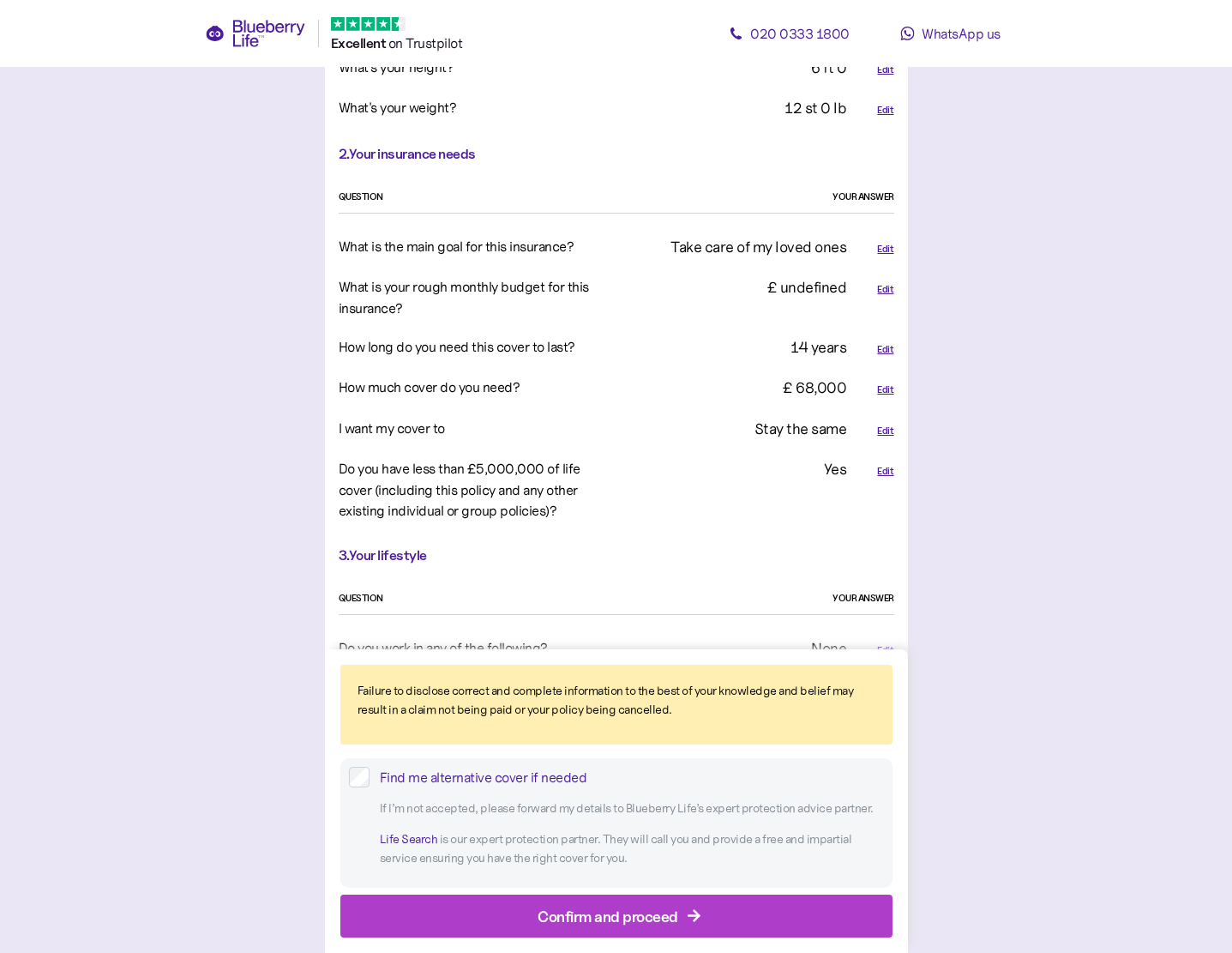
scroll to position [1001, 0]
click at [627, 917] on div "Confirm and proceed" at bounding box center [608, 915] width 141 height 23
